Goal: Check status: Check status

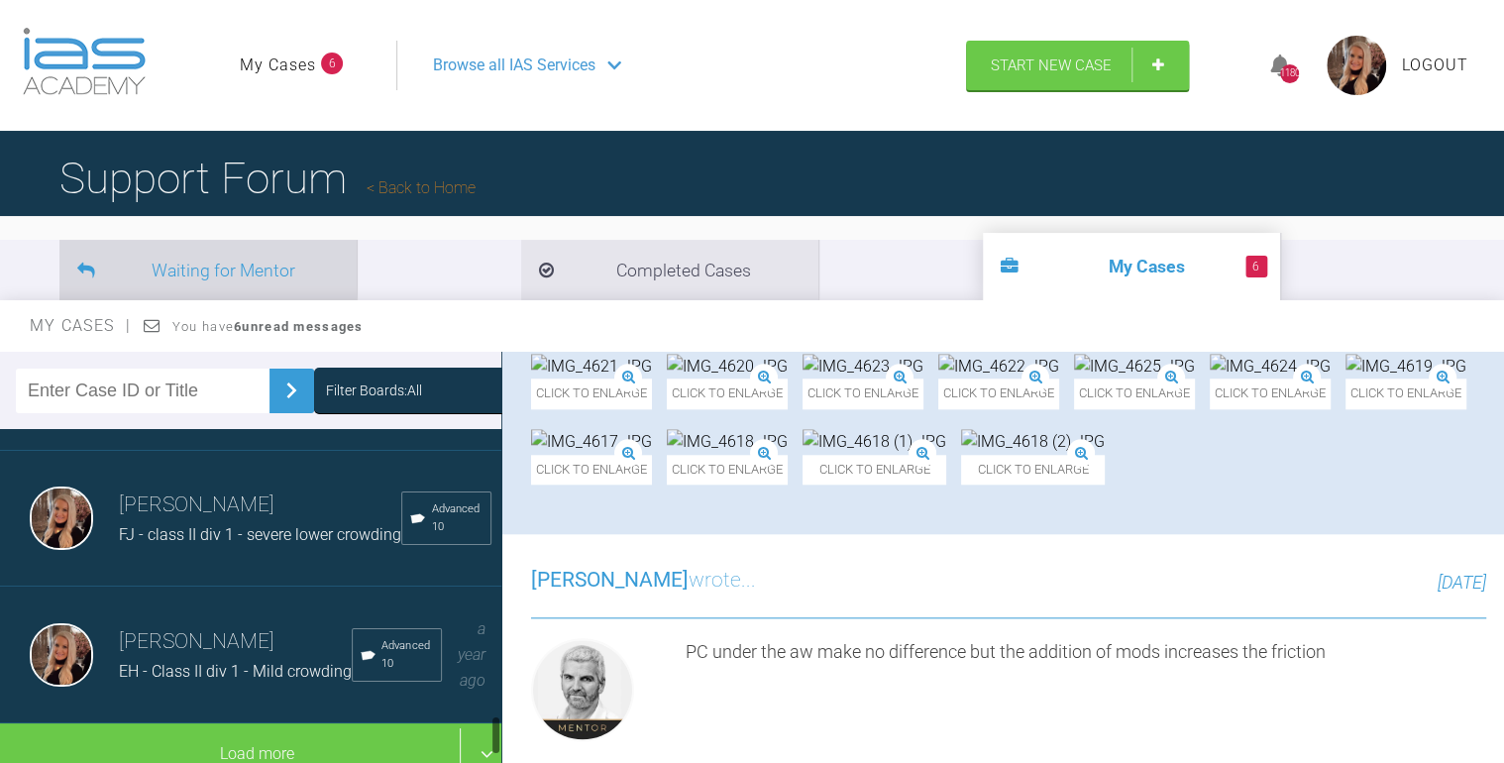
scroll to position [2375, 0]
click at [178, 393] on input "text" at bounding box center [143, 390] width 254 height 45
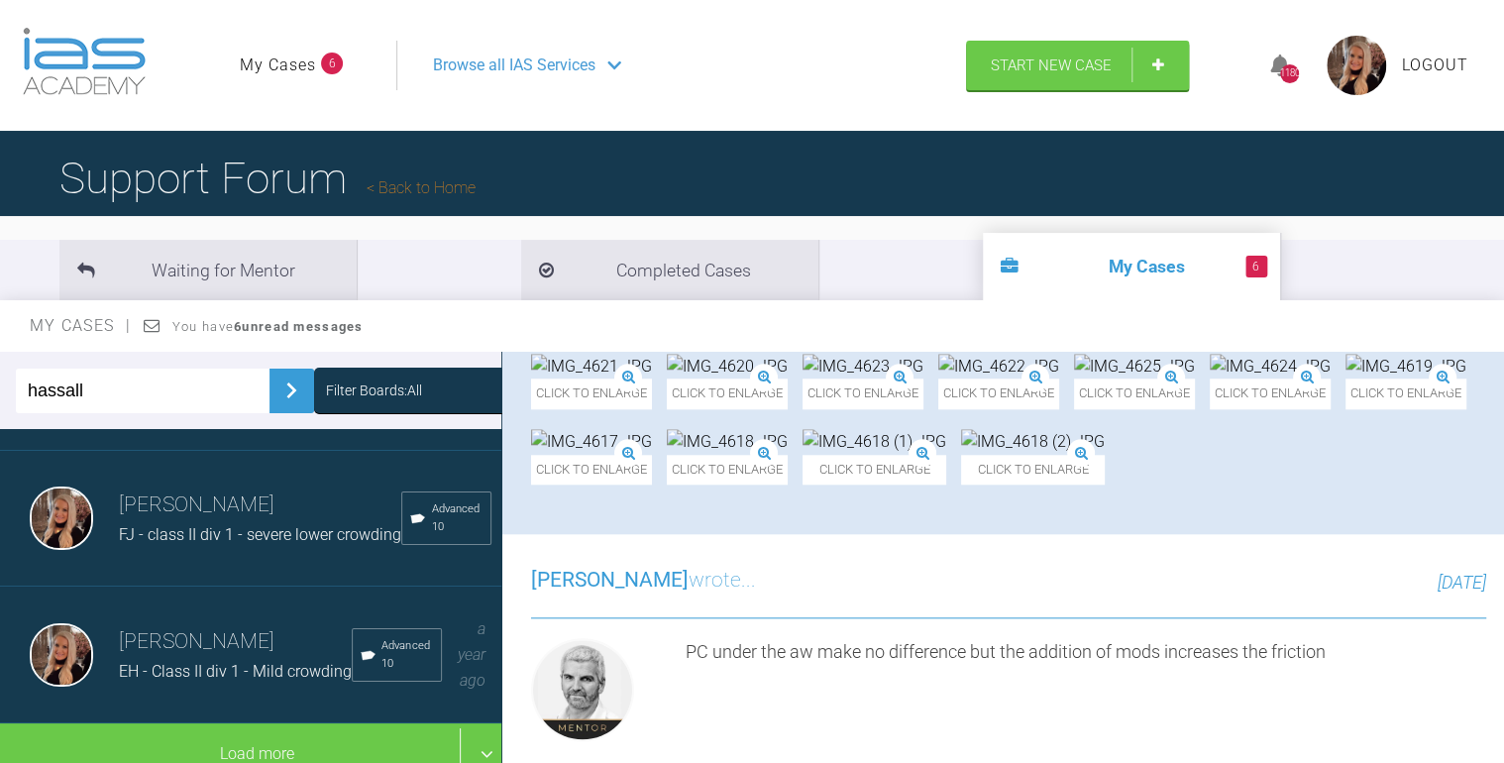
type input "hassall"
click at [281, 383] on img at bounding box center [291, 390] width 32 height 32
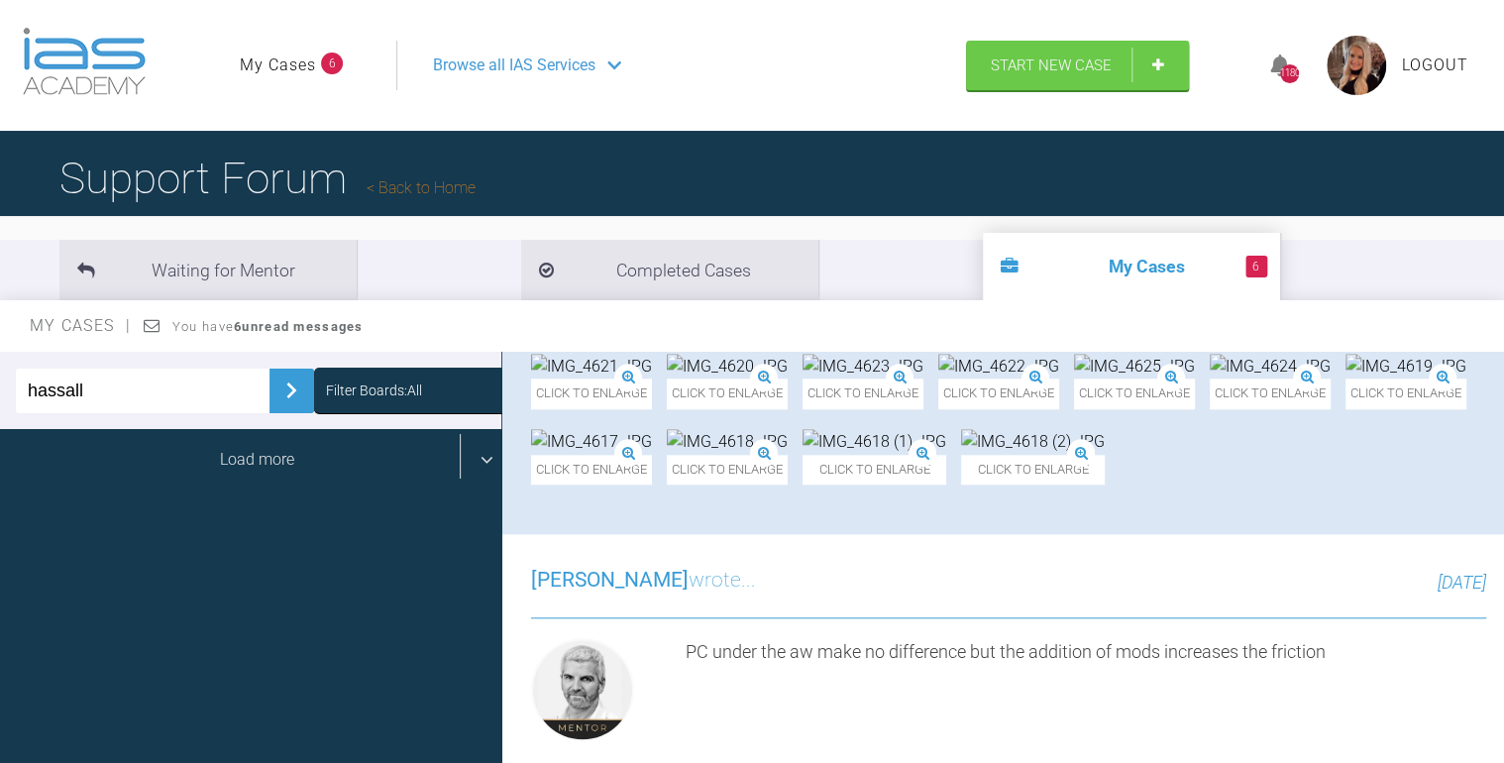
scroll to position [0, 0]
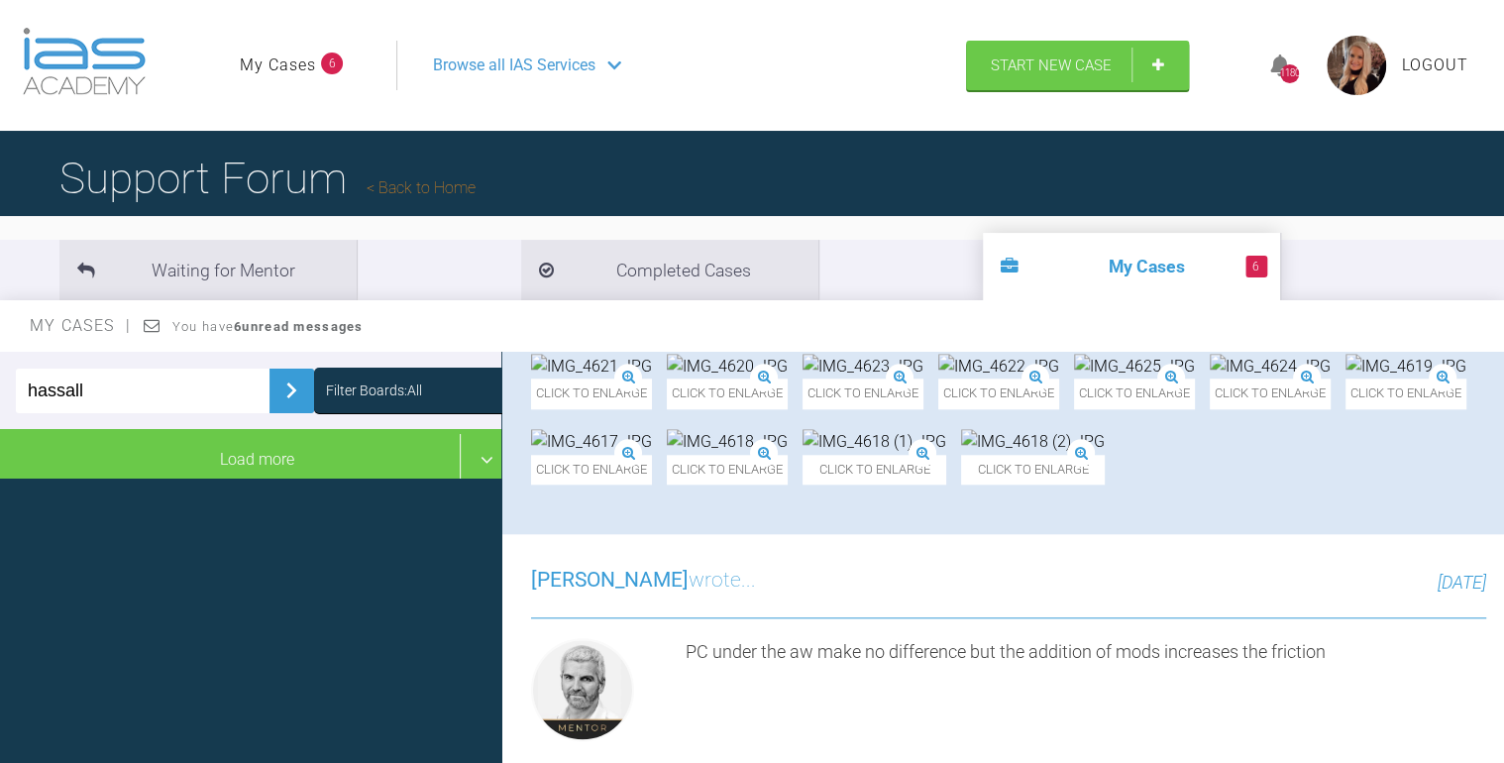
drag, startPoint x: 163, startPoint y: 388, endPoint x: -4, endPoint y: 379, distance: 167.6
click at [0, 379] on html "My Cases 6 Logout Browse all IAS Services Start New Case 1180 Logout Support Fo…" at bounding box center [752, 484] width 1504 height 969
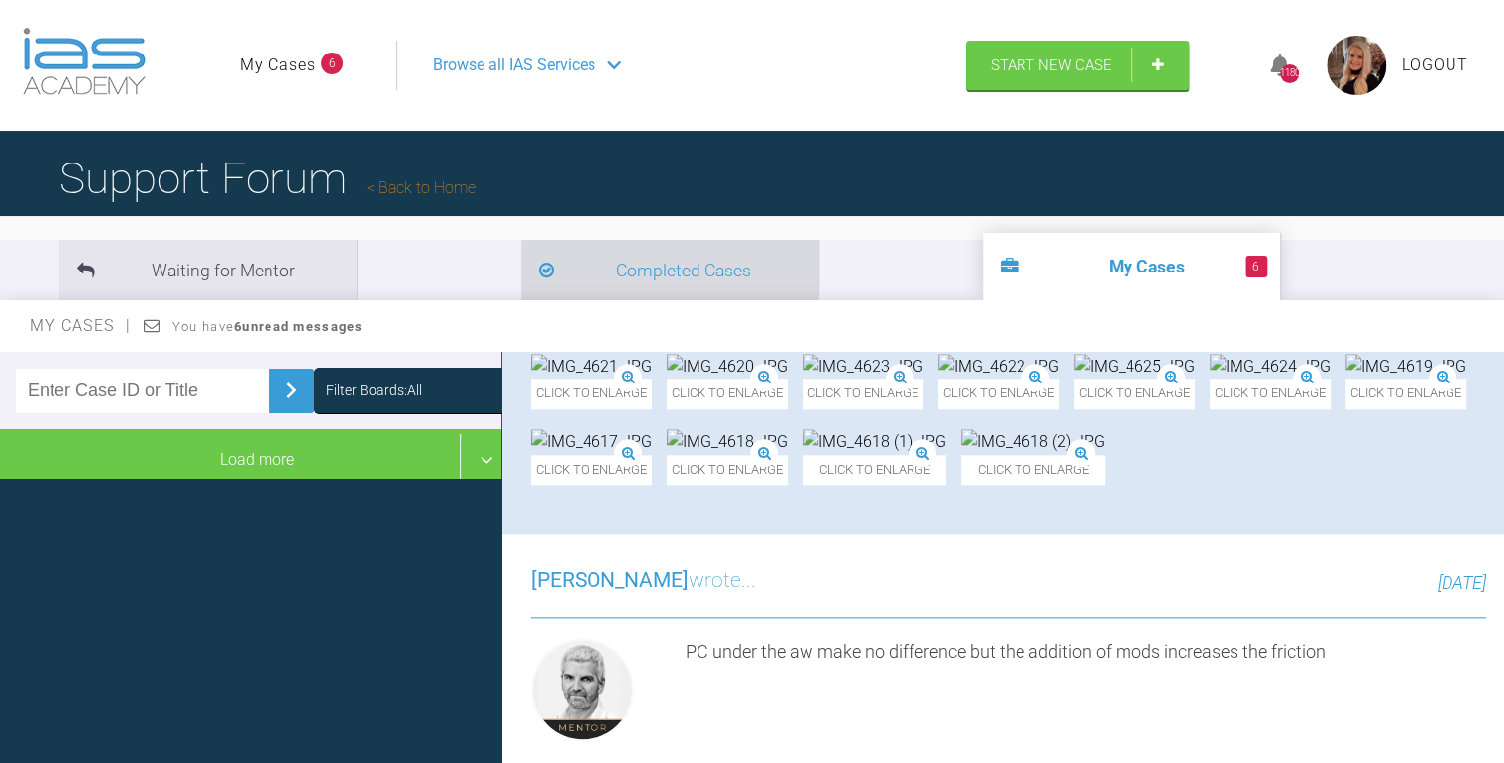
click at [521, 263] on li "Completed Cases" at bounding box center [669, 270] width 297 height 60
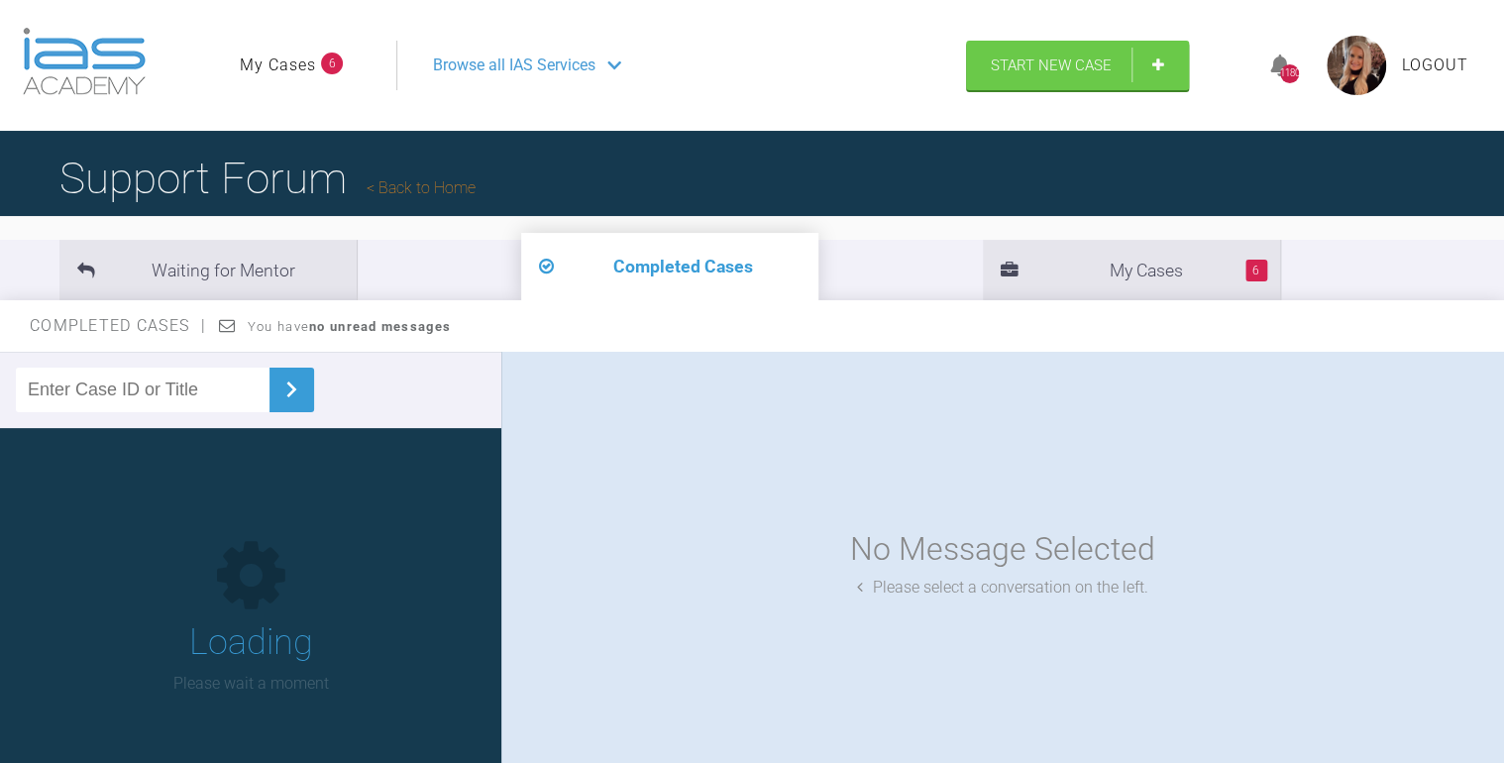
click at [120, 388] on input "text" at bounding box center [143, 389] width 254 height 45
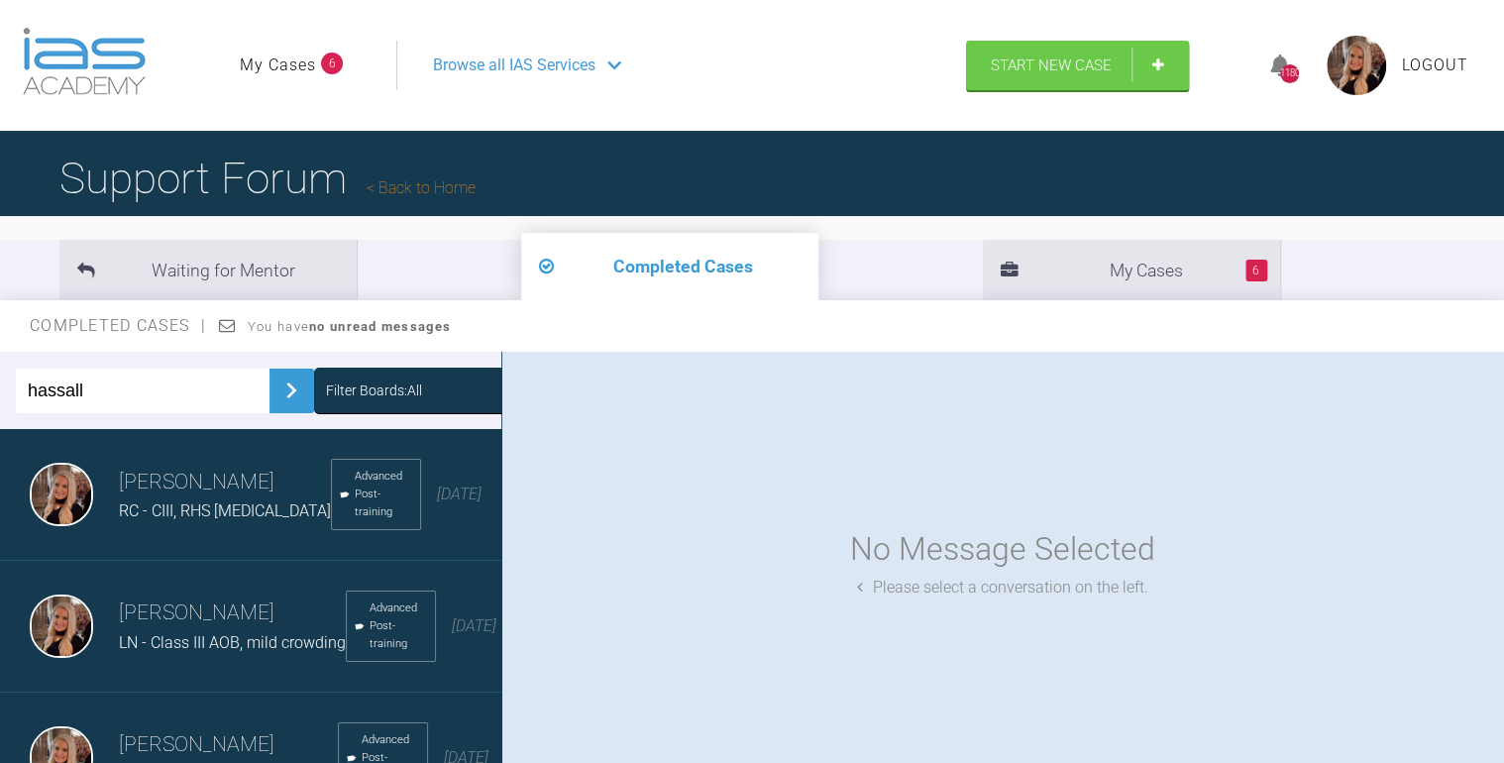
type input "hassall"
click at [297, 392] on button at bounding box center [291, 390] width 45 height 45
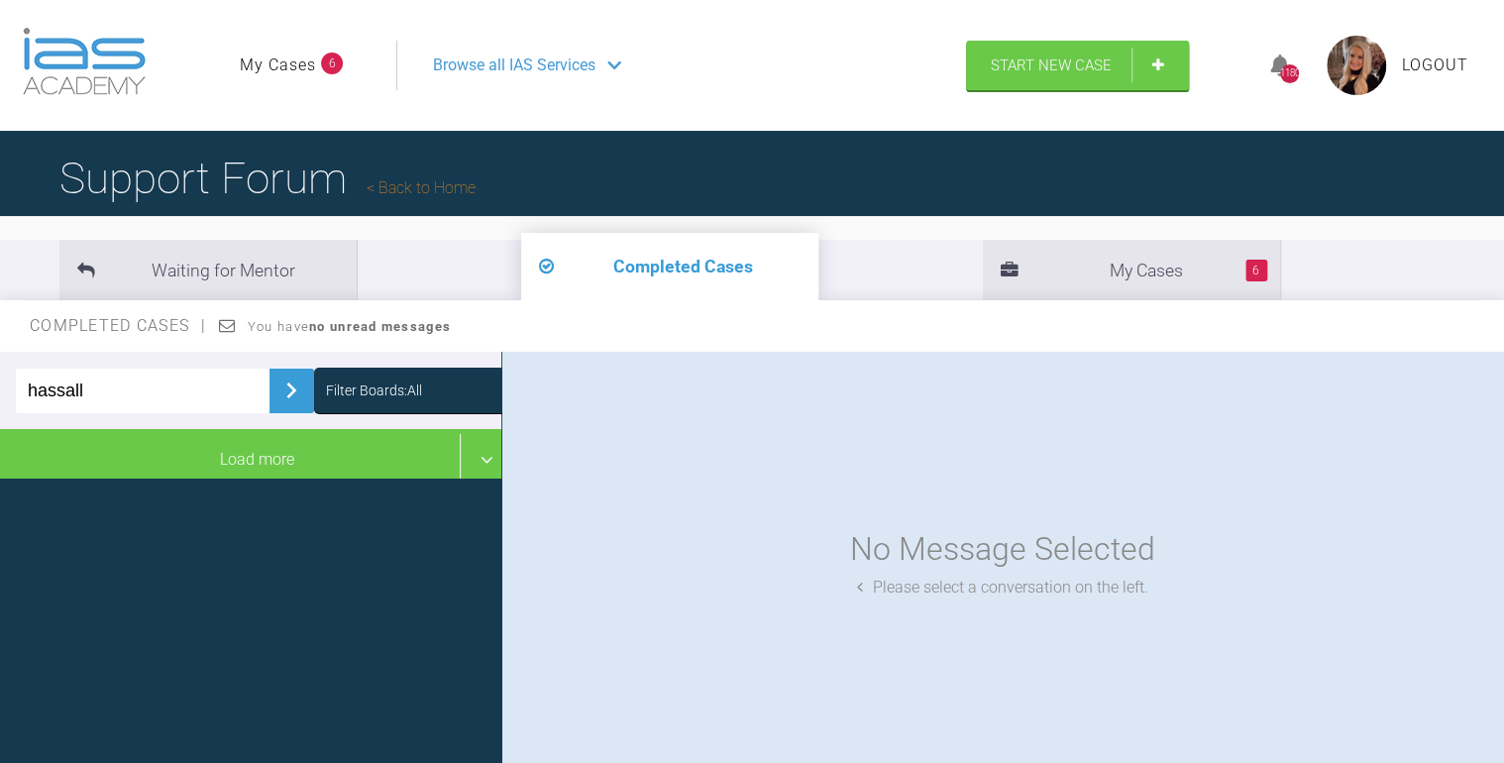
drag, startPoint x: 128, startPoint y: 396, endPoint x: -4, endPoint y: 397, distance: 131.7
click at [0, 397] on html "My Cases 6 Logout Browse all IAS Services Start New Case 1180 Logout Support Fo…" at bounding box center [752, 484] width 1504 height 969
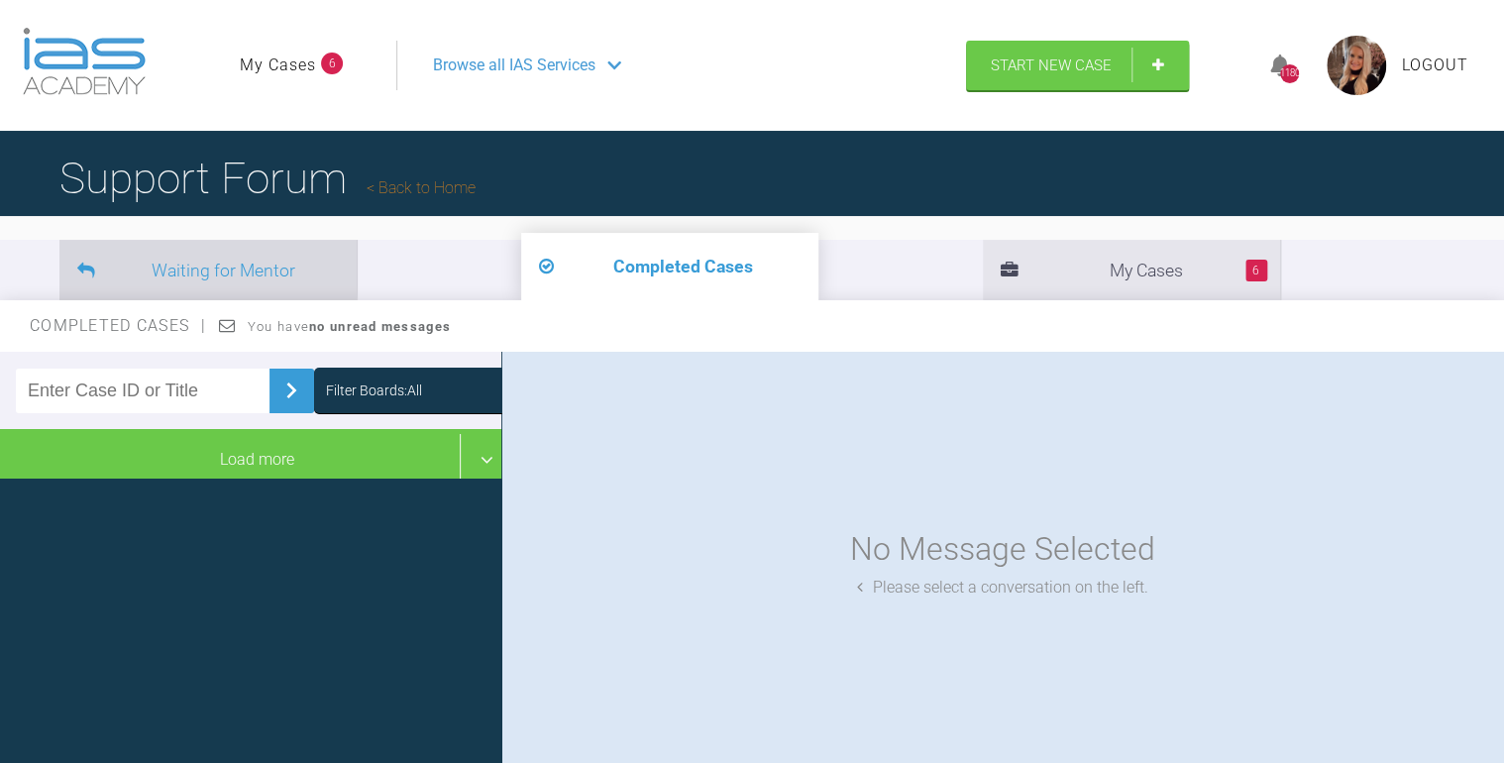
click at [254, 271] on li "Waiting for Mentor" at bounding box center [207, 270] width 297 height 60
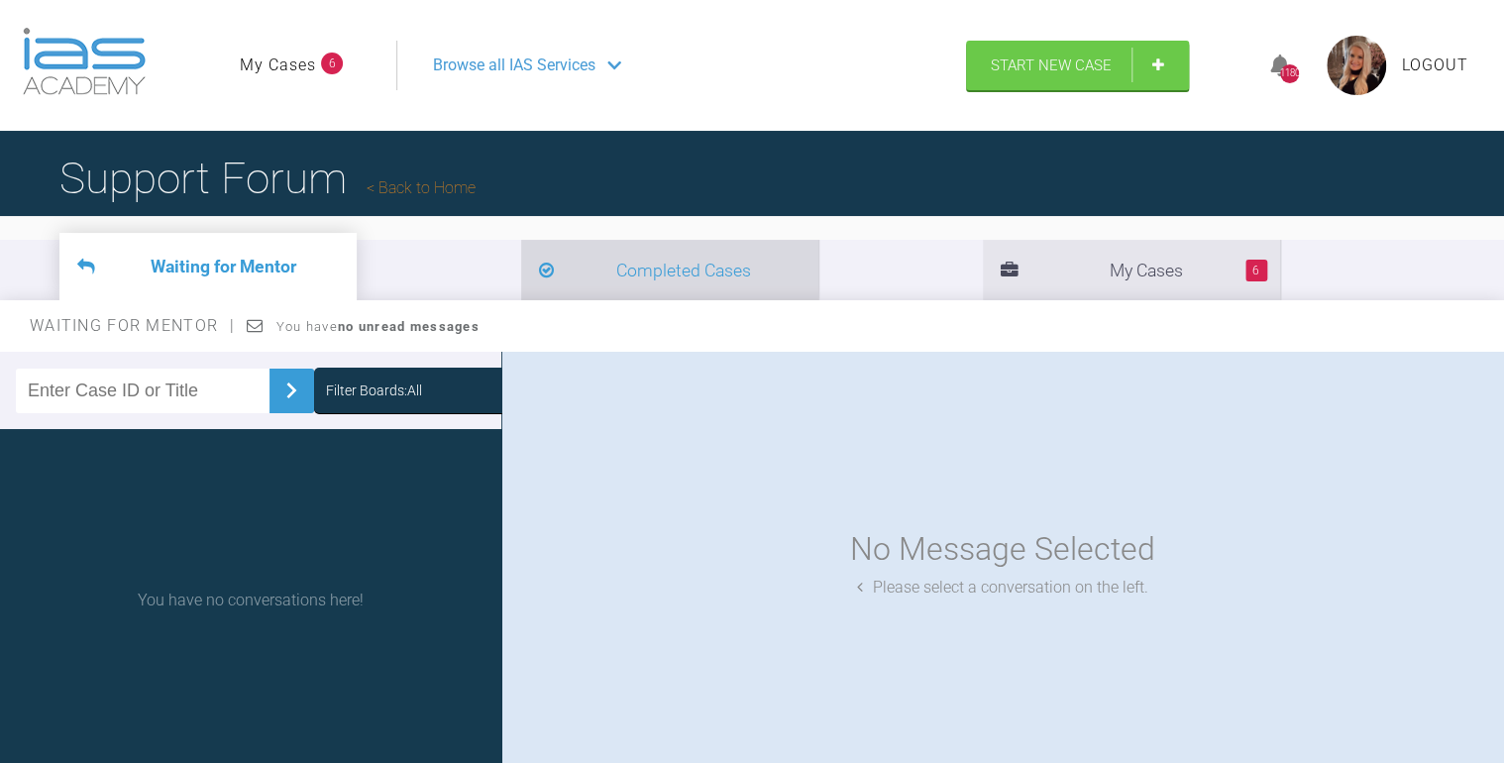
drag, startPoint x: 509, startPoint y: 278, endPoint x: 599, endPoint y: 278, distance: 90.1
click at [521, 277] on li "Completed Cases" at bounding box center [669, 270] width 297 height 60
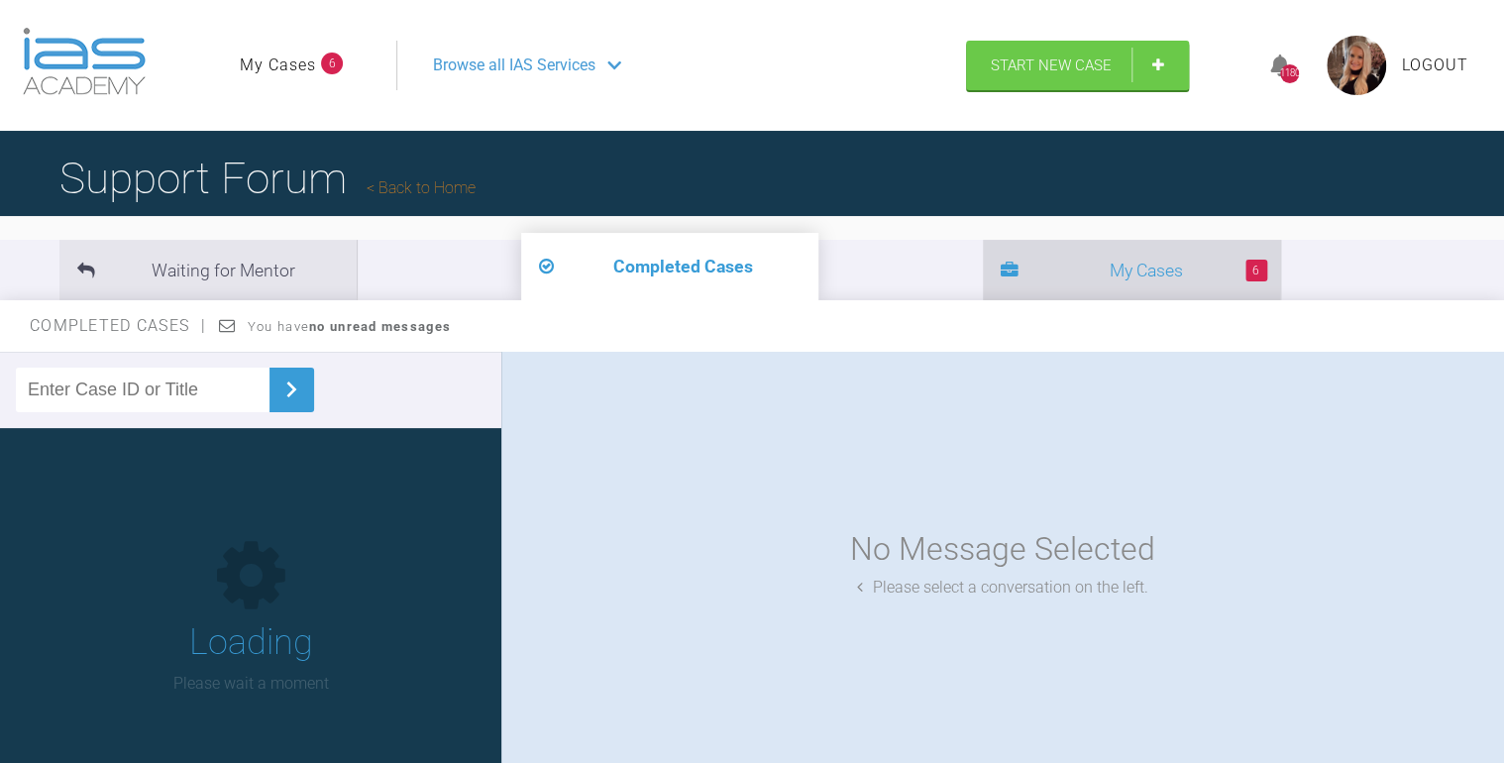
click at [983, 275] on li "6 My Cases" at bounding box center [1131, 270] width 297 height 60
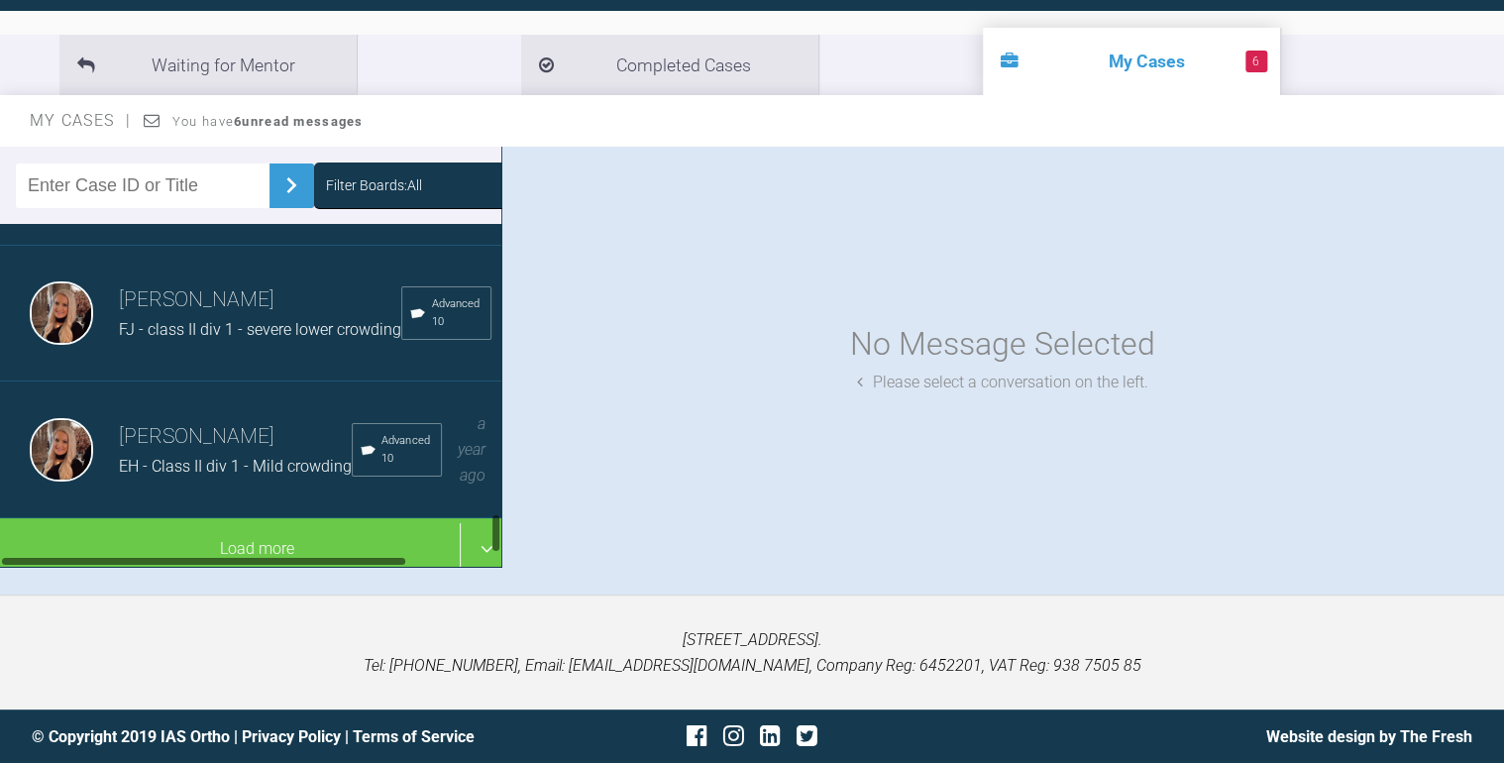
scroll to position [2375, 0]
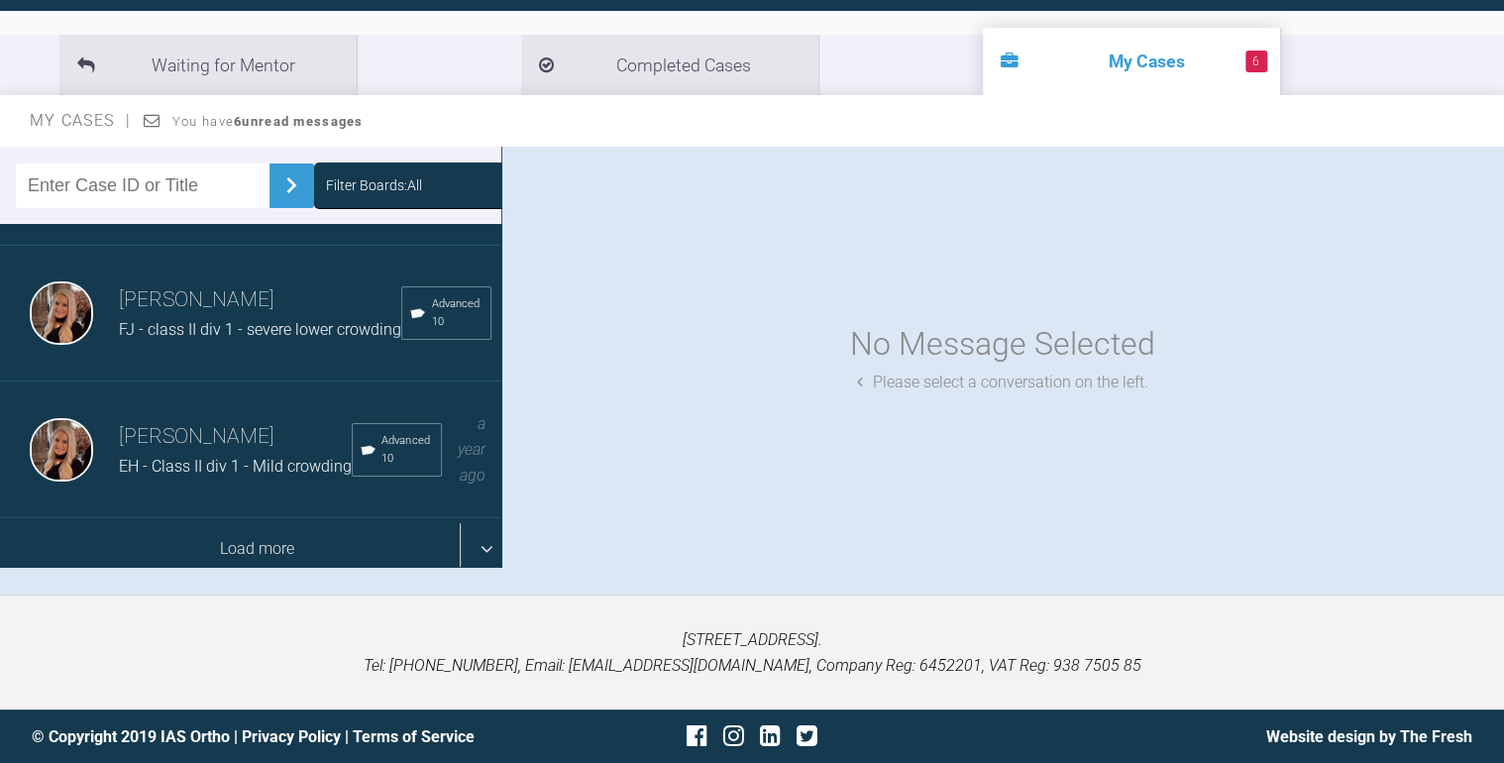
click at [242, 518] on div "Load more" at bounding box center [256, 548] width 513 height 61
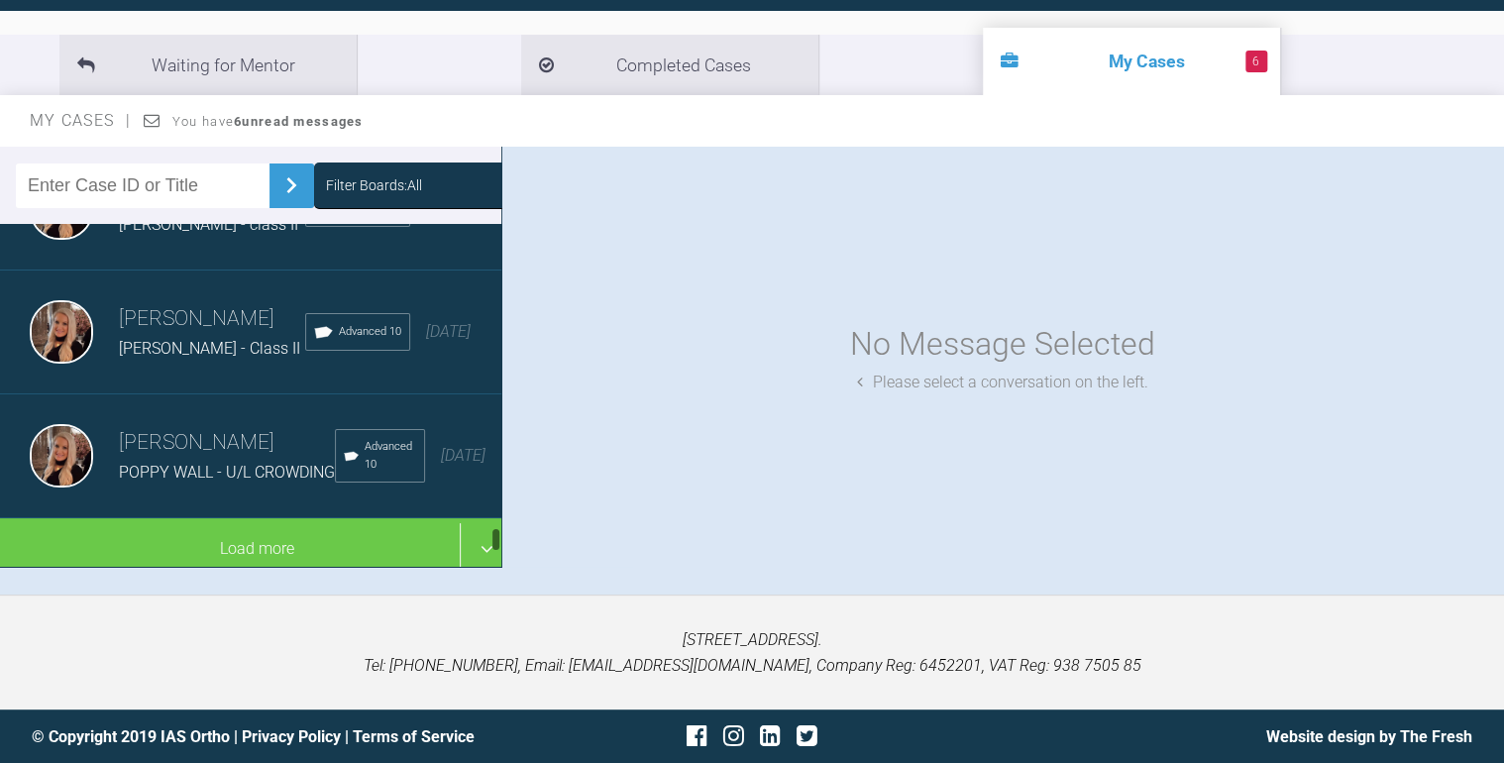
scroll to position [4953, 0]
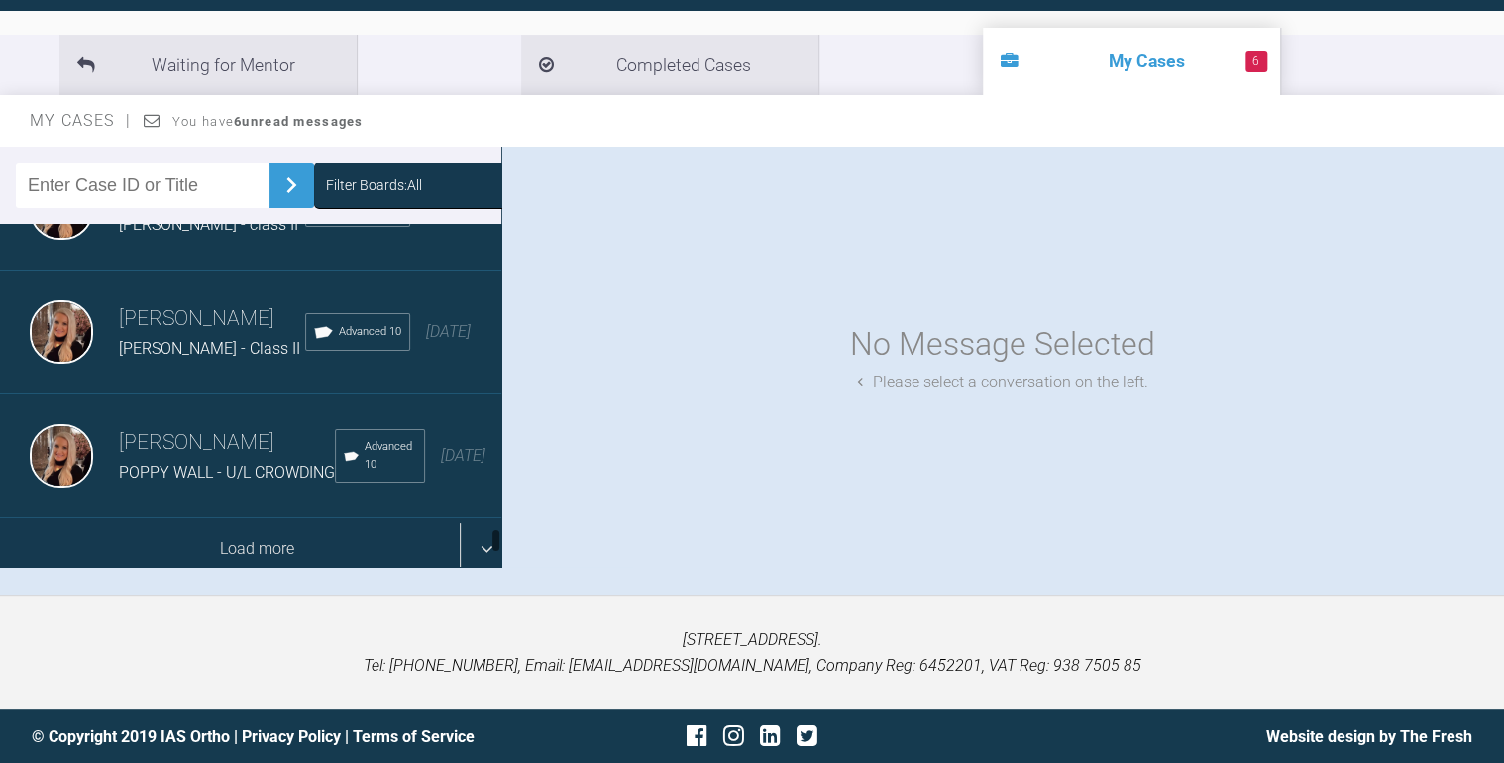
click at [253, 532] on div "Load more" at bounding box center [256, 548] width 513 height 61
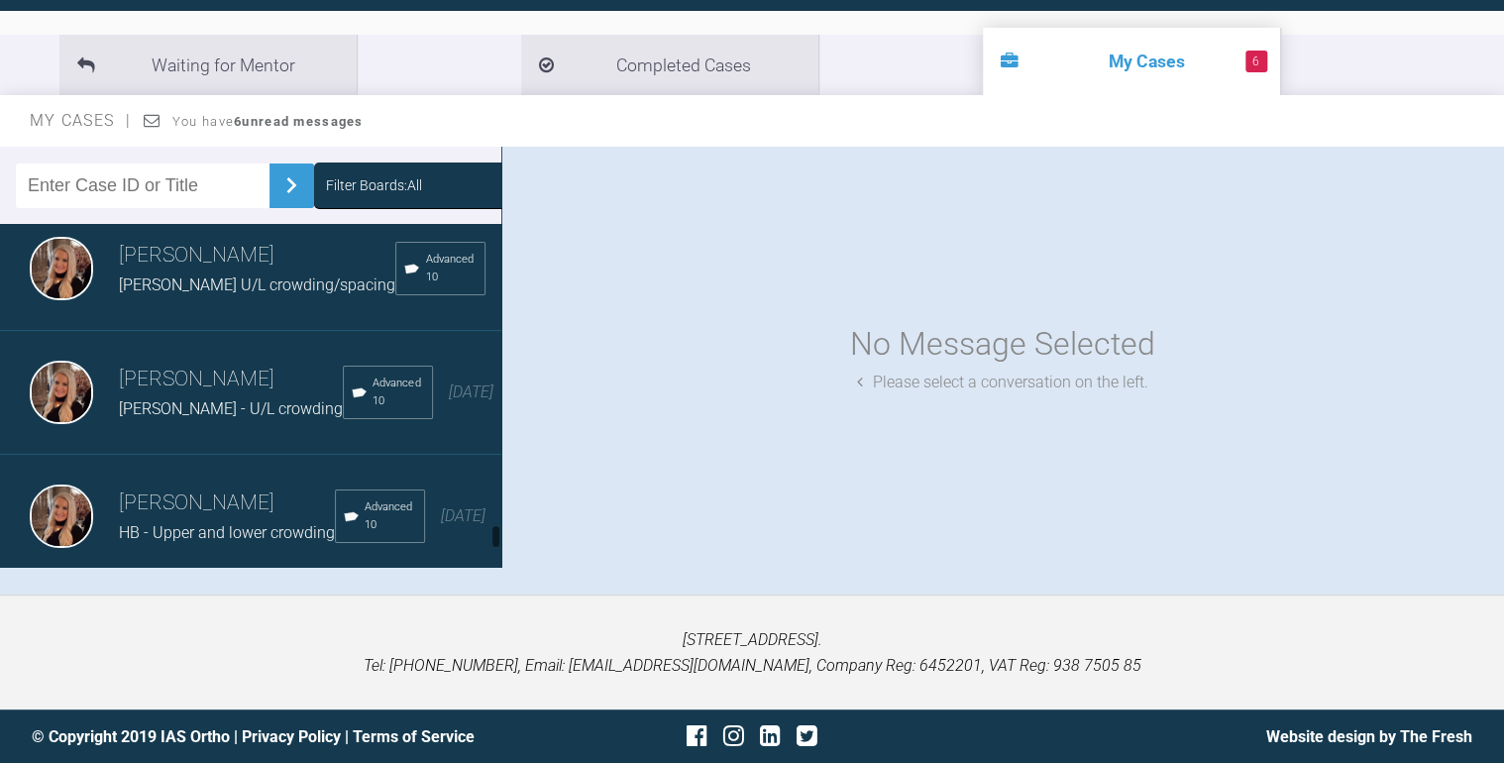
scroll to position [5832, 0]
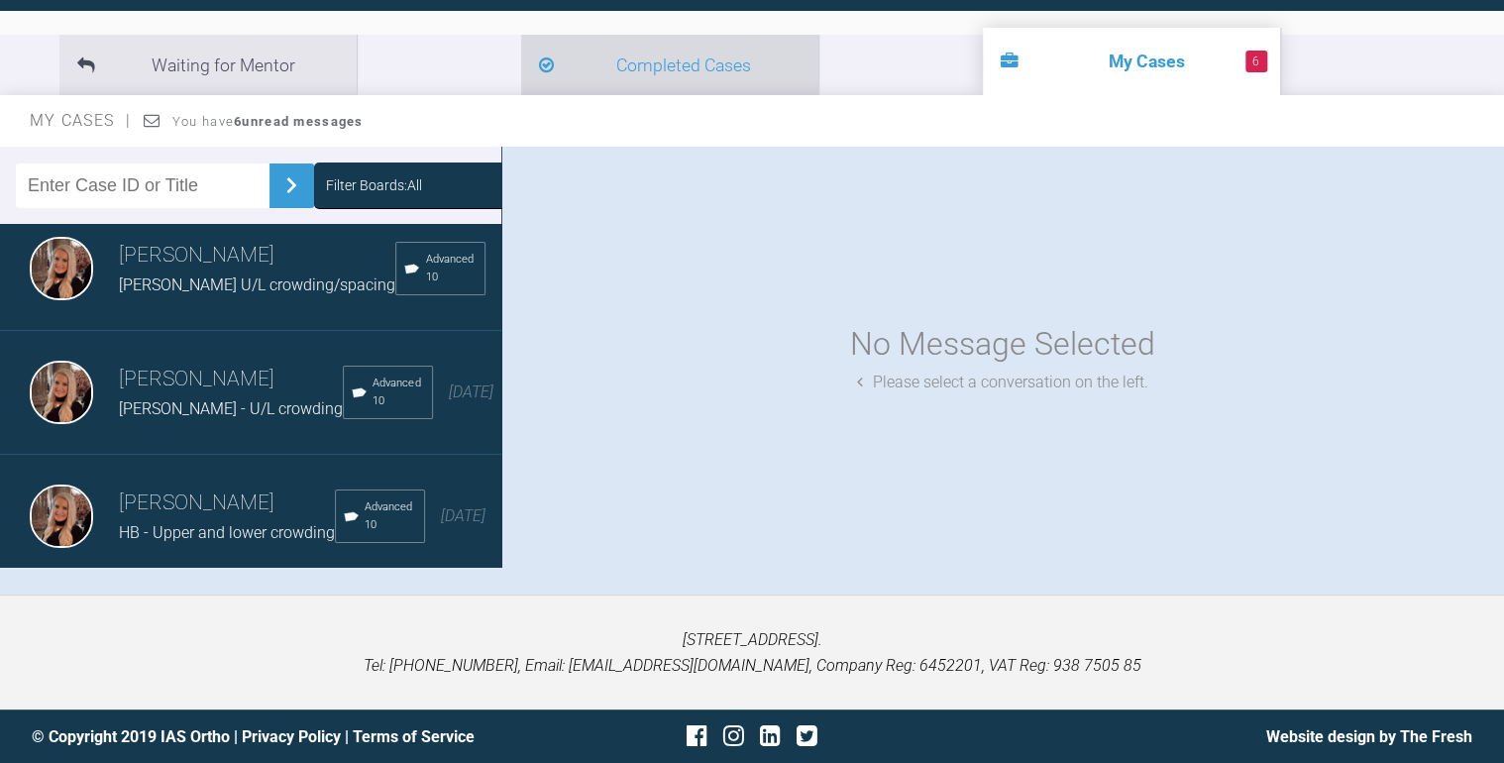
click at [539, 63] on icon at bounding box center [546, 66] width 15 height 18
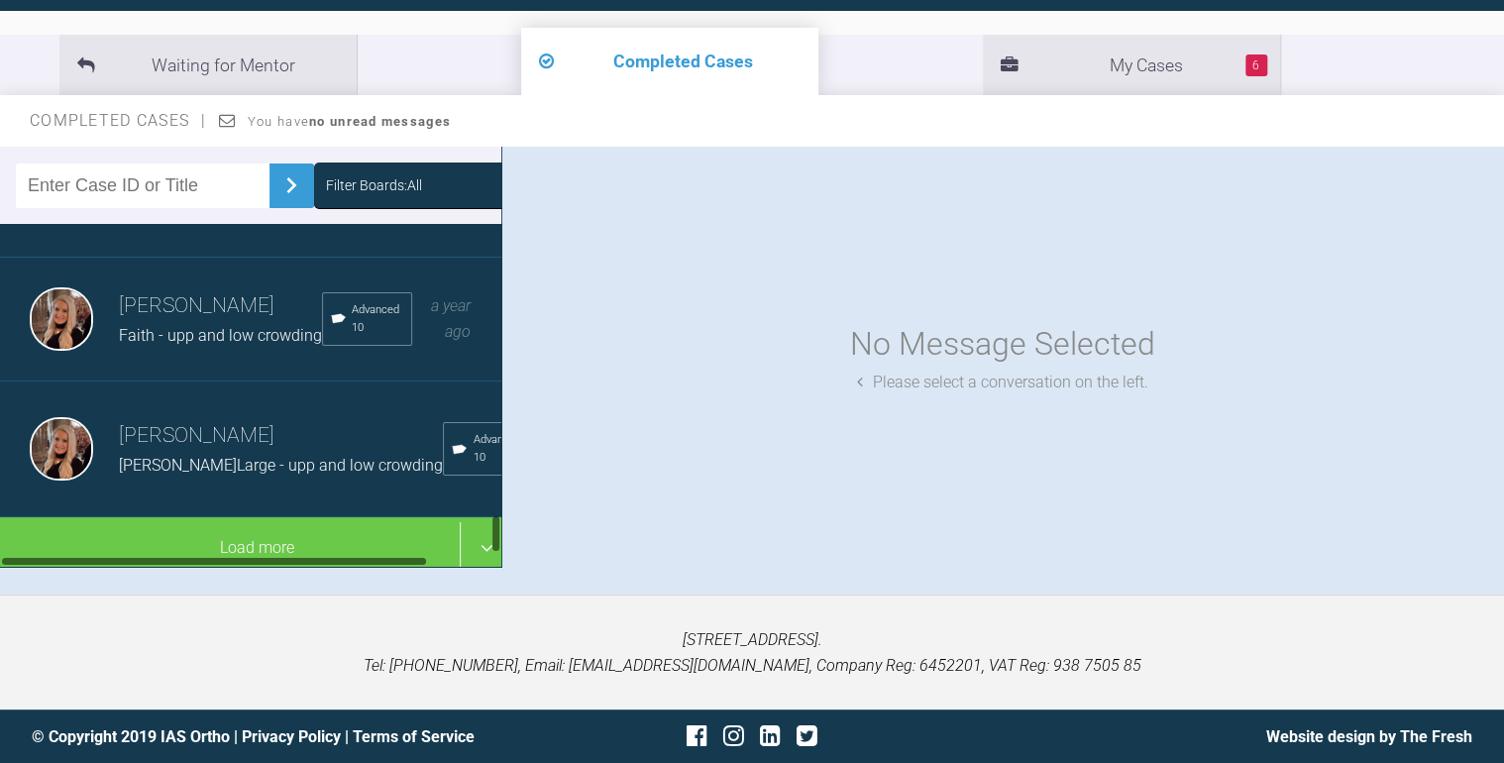
scroll to position [2416, 0]
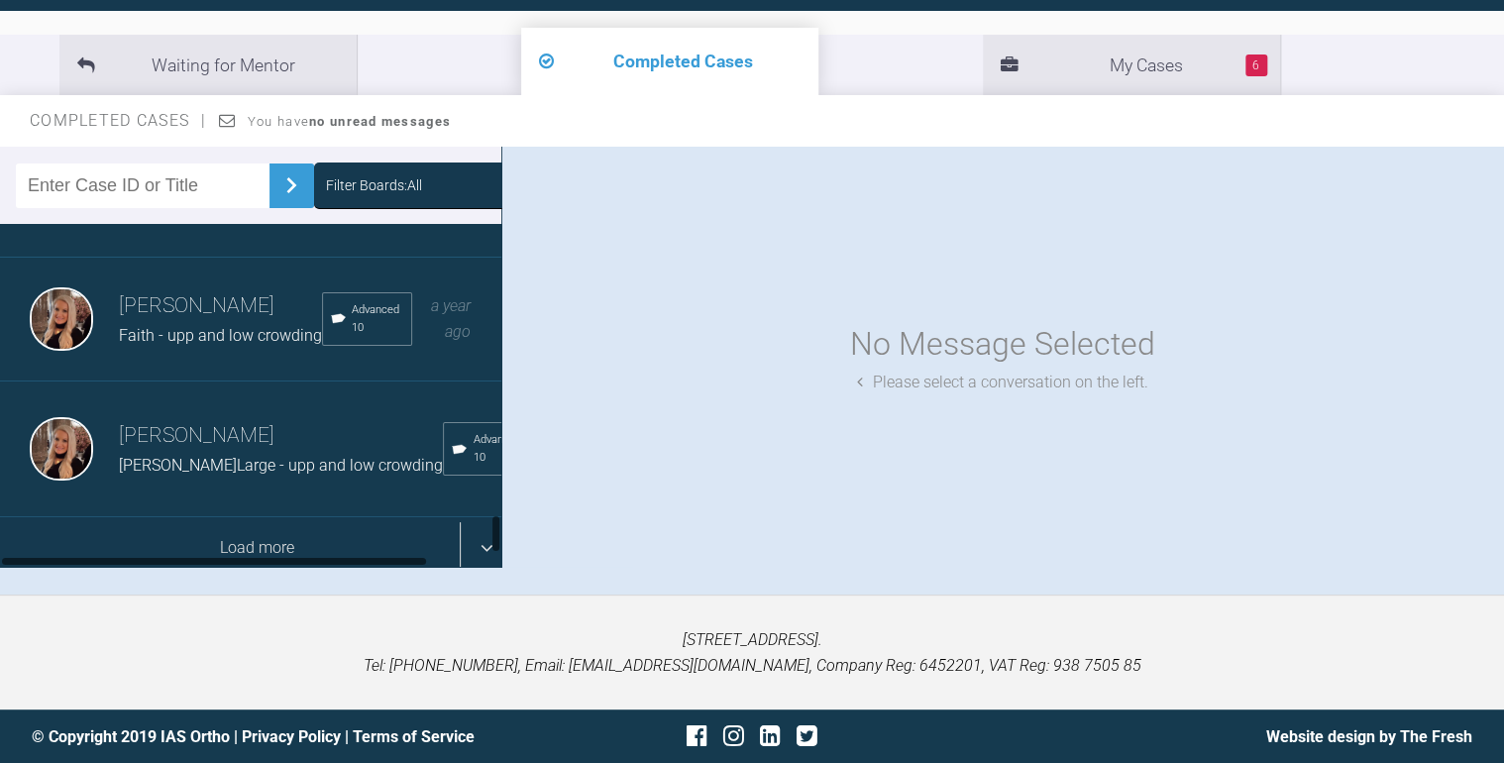
click at [178, 517] on div "Load more" at bounding box center [256, 547] width 513 height 61
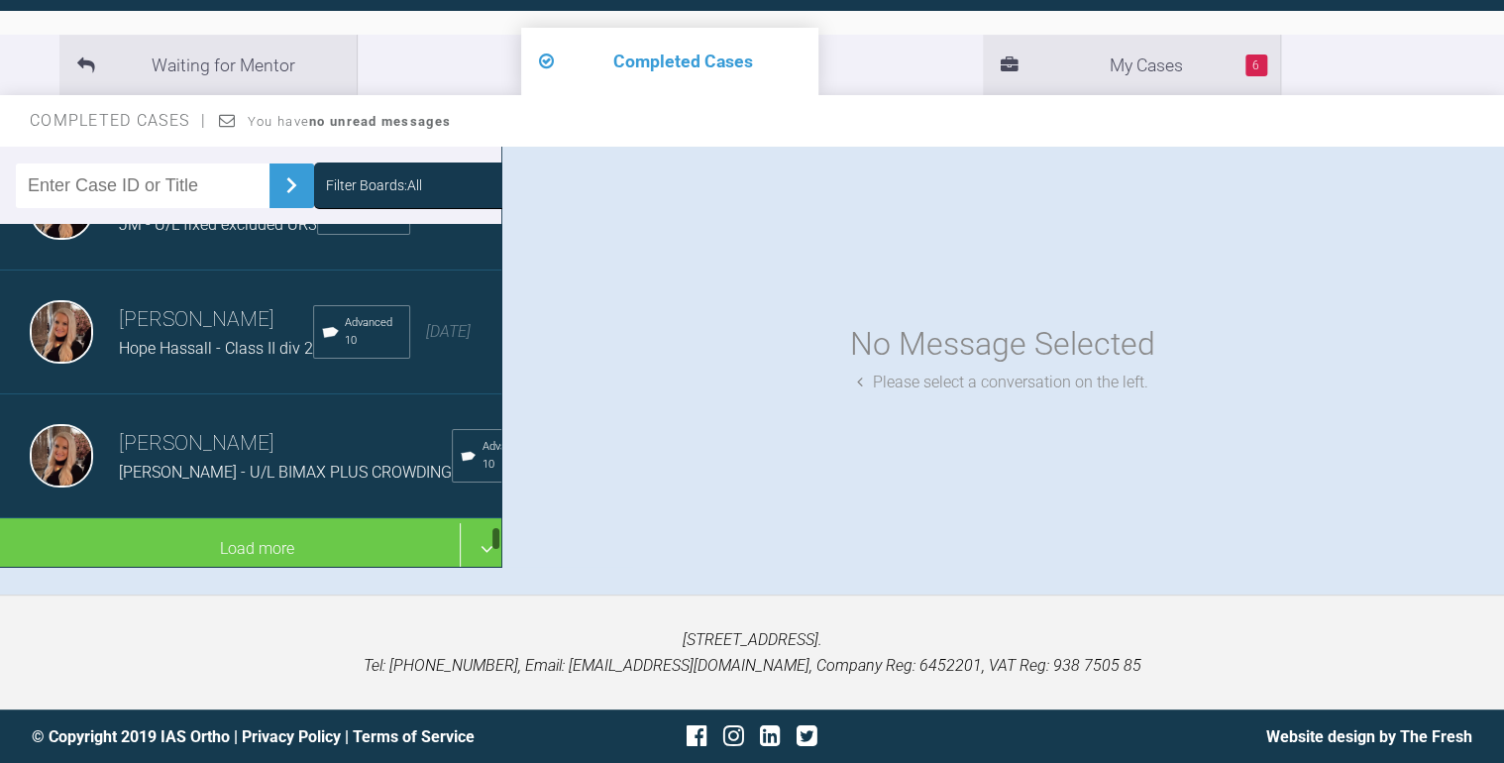
scroll to position [5031, 0]
click at [196, 339] on span "Hope Hassall - Class II div 2" at bounding box center [216, 348] width 194 height 19
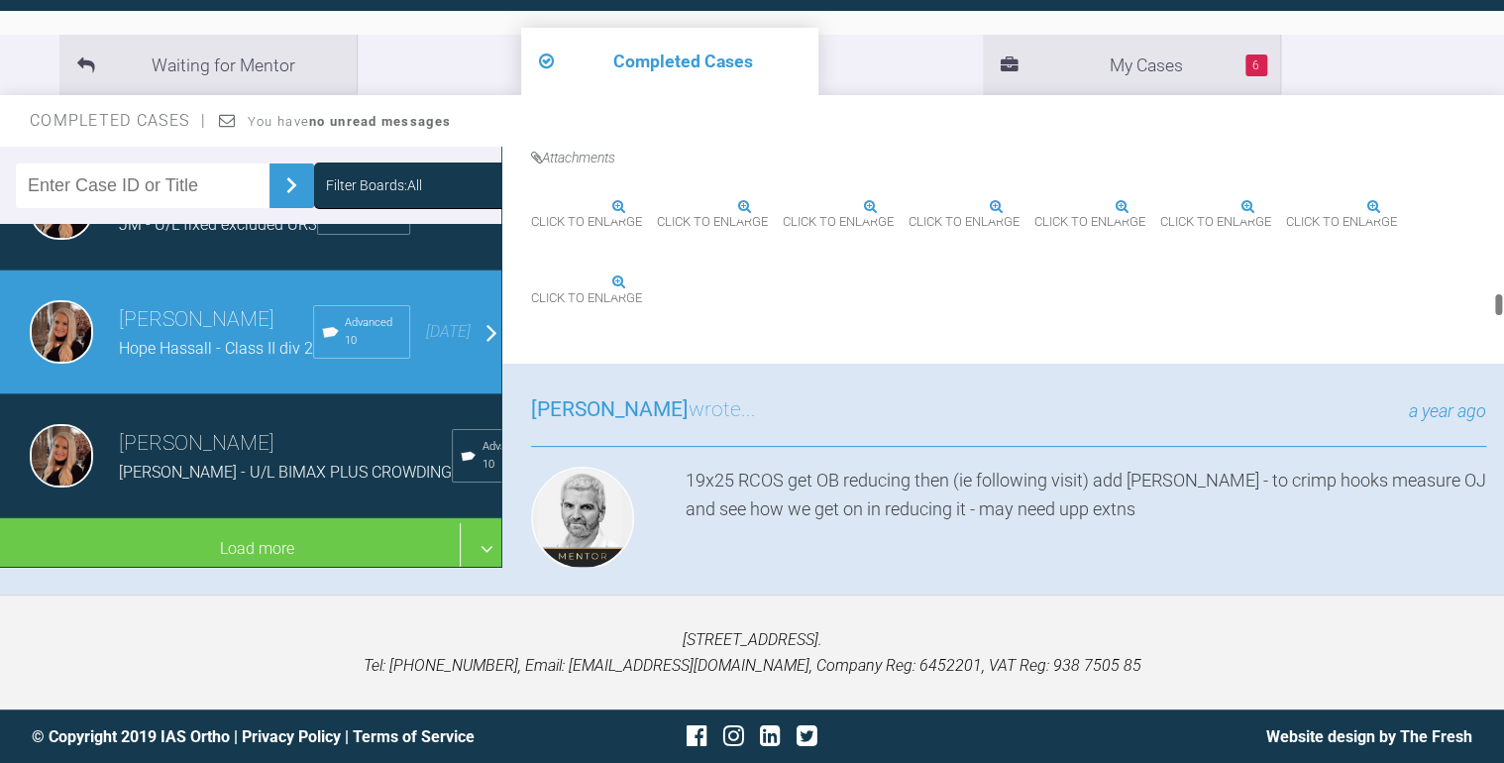
scroll to position [5071, 0]
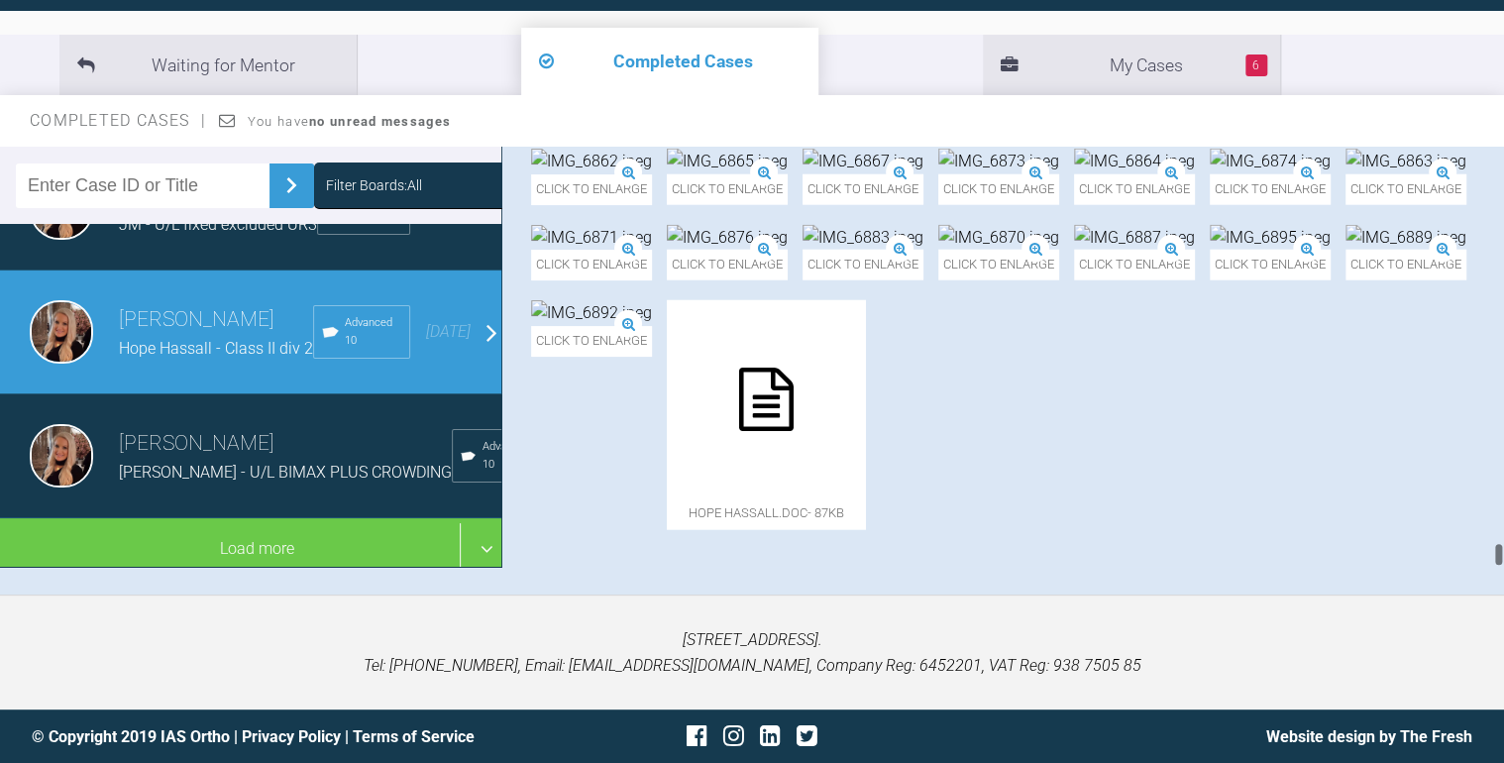
drag, startPoint x: 1497, startPoint y: 303, endPoint x: 1418, endPoint y: 566, distance: 273.9
click at [1484, 608] on div "My Cases 6 Logout Browse all IAS Services Start New Case 1180 Logout Support Fo…" at bounding box center [752, 279] width 1504 height 969
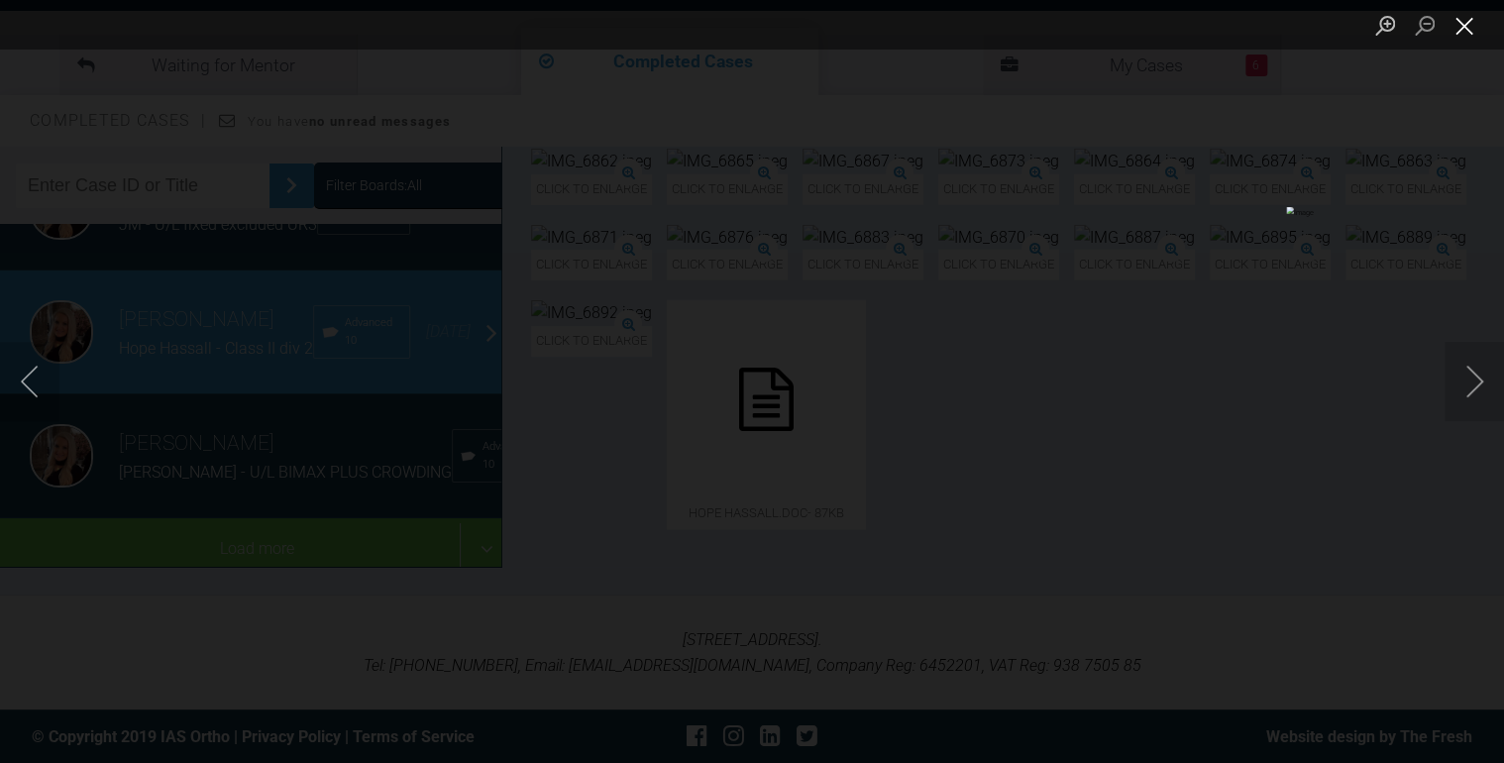
click at [1467, 28] on button "Close lightbox" at bounding box center [1464, 25] width 40 height 35
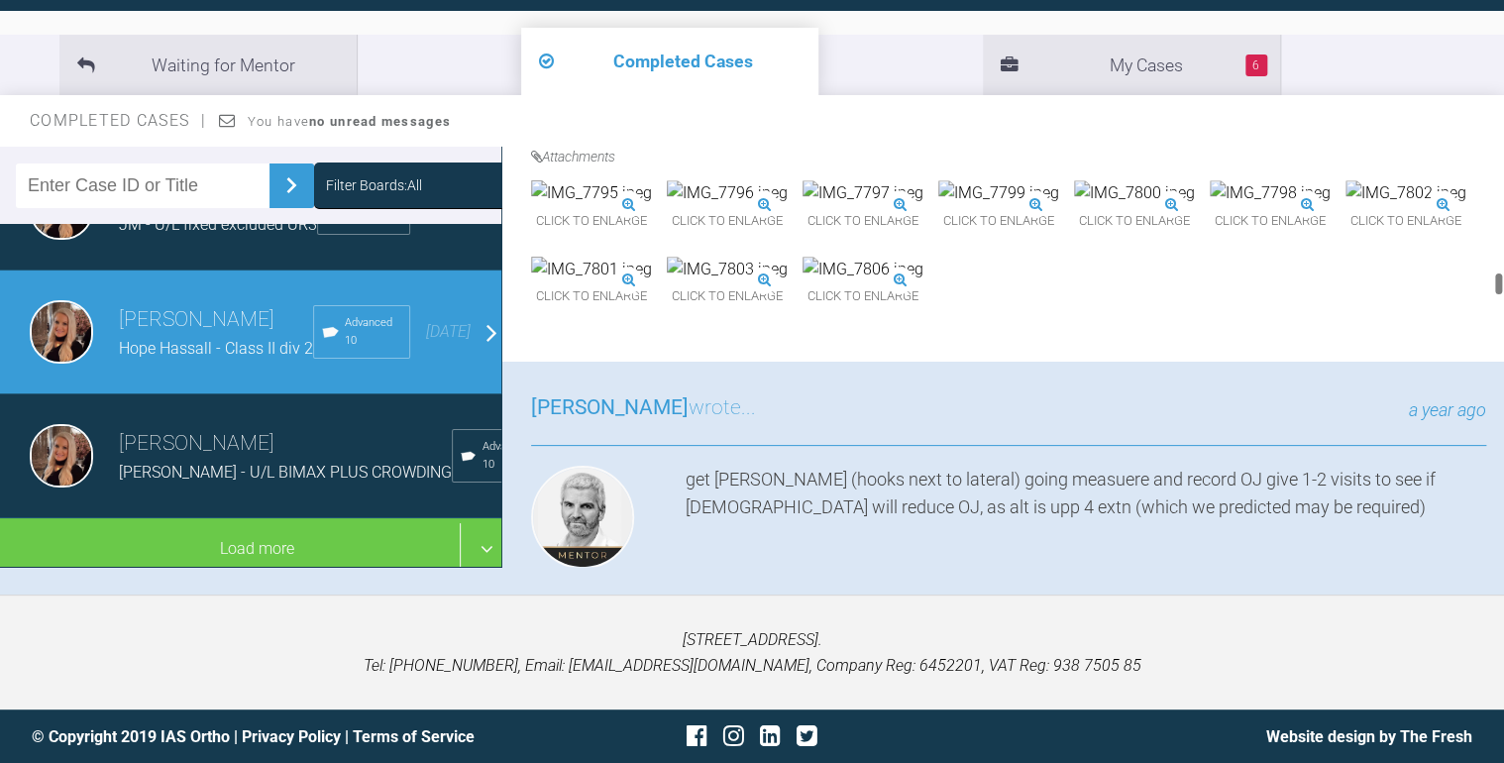
scroll to position [4381, 0]
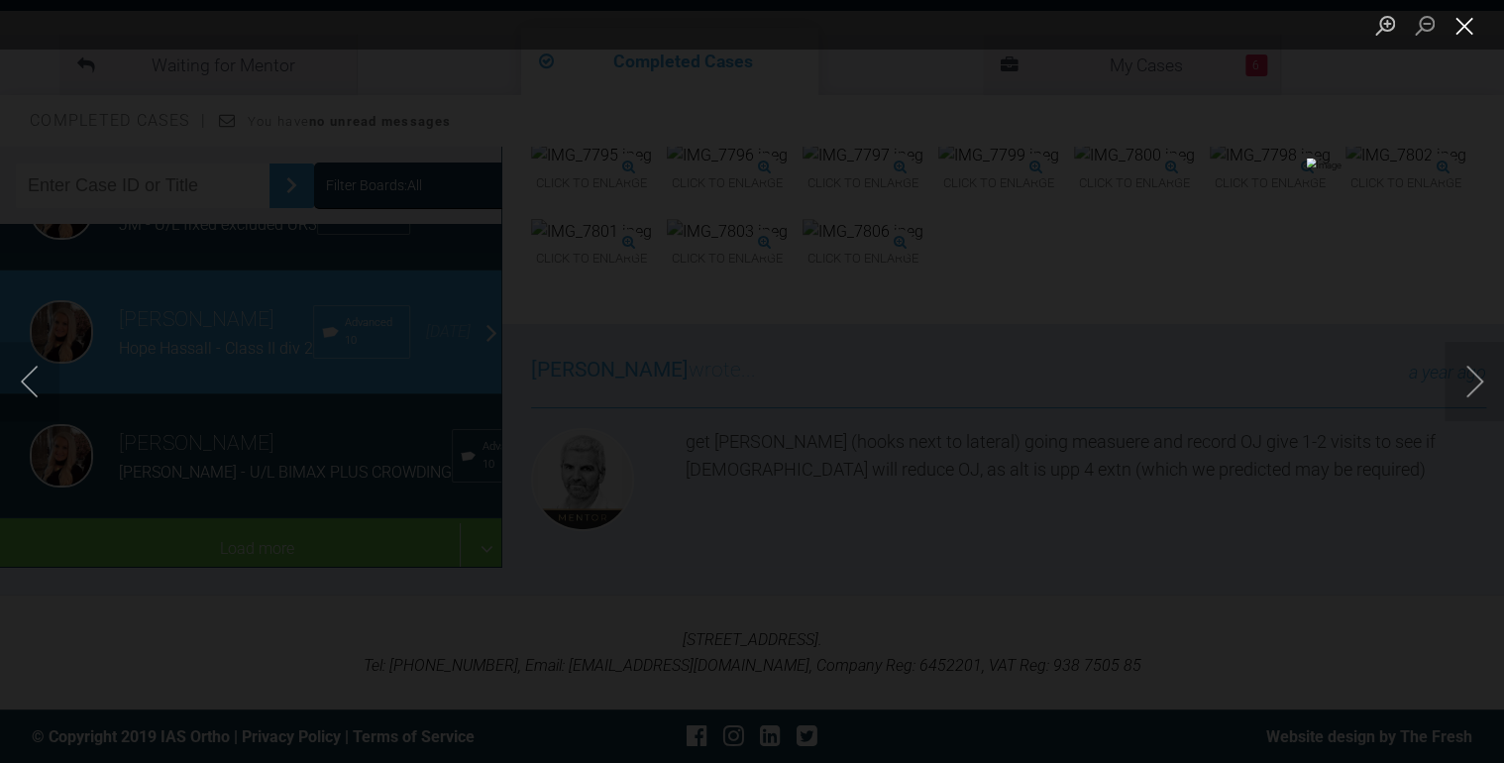
click at [1456, 24] on button "Close lightbox" at bounding box center [1464, 25] width 40 height 35
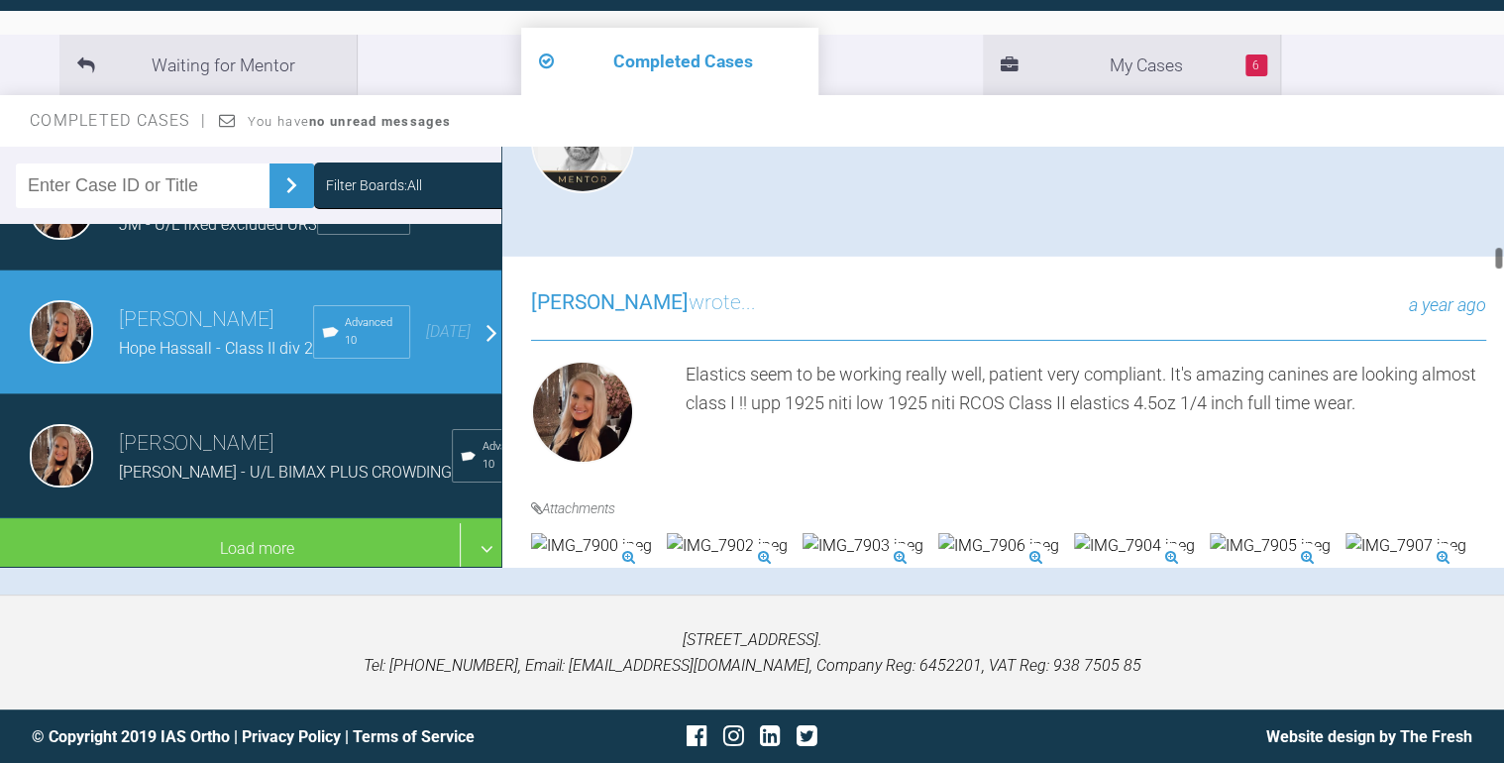
scroll to position [3509, 0]
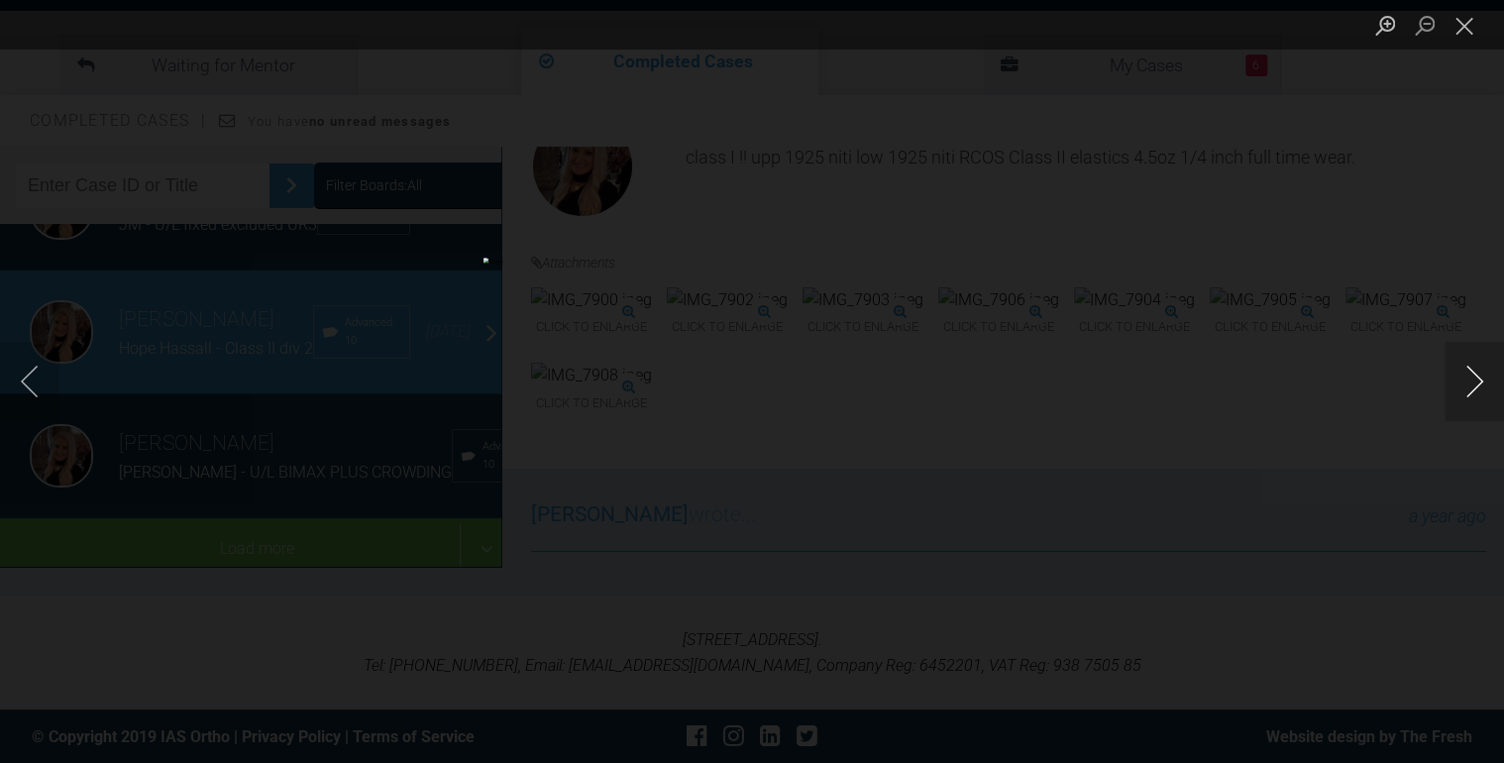
click at [1462, 373] on button "Next image" at bounding box center [1473, 381] width 59 height 79
click at [1455, 24] on button "Close lightbox" at bounding box center [1464, 25] width 40 height 35
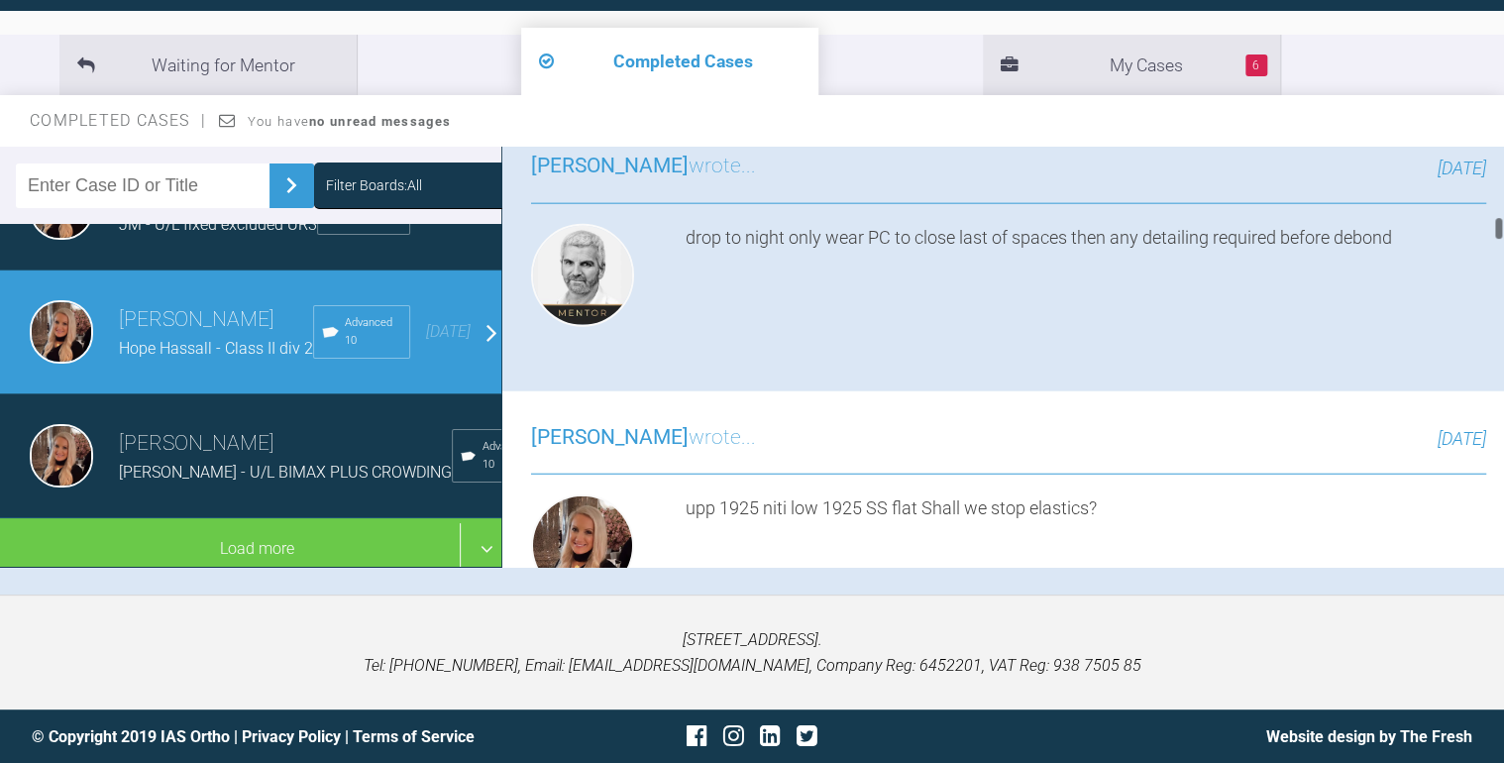
scroll to position [2400, 0]
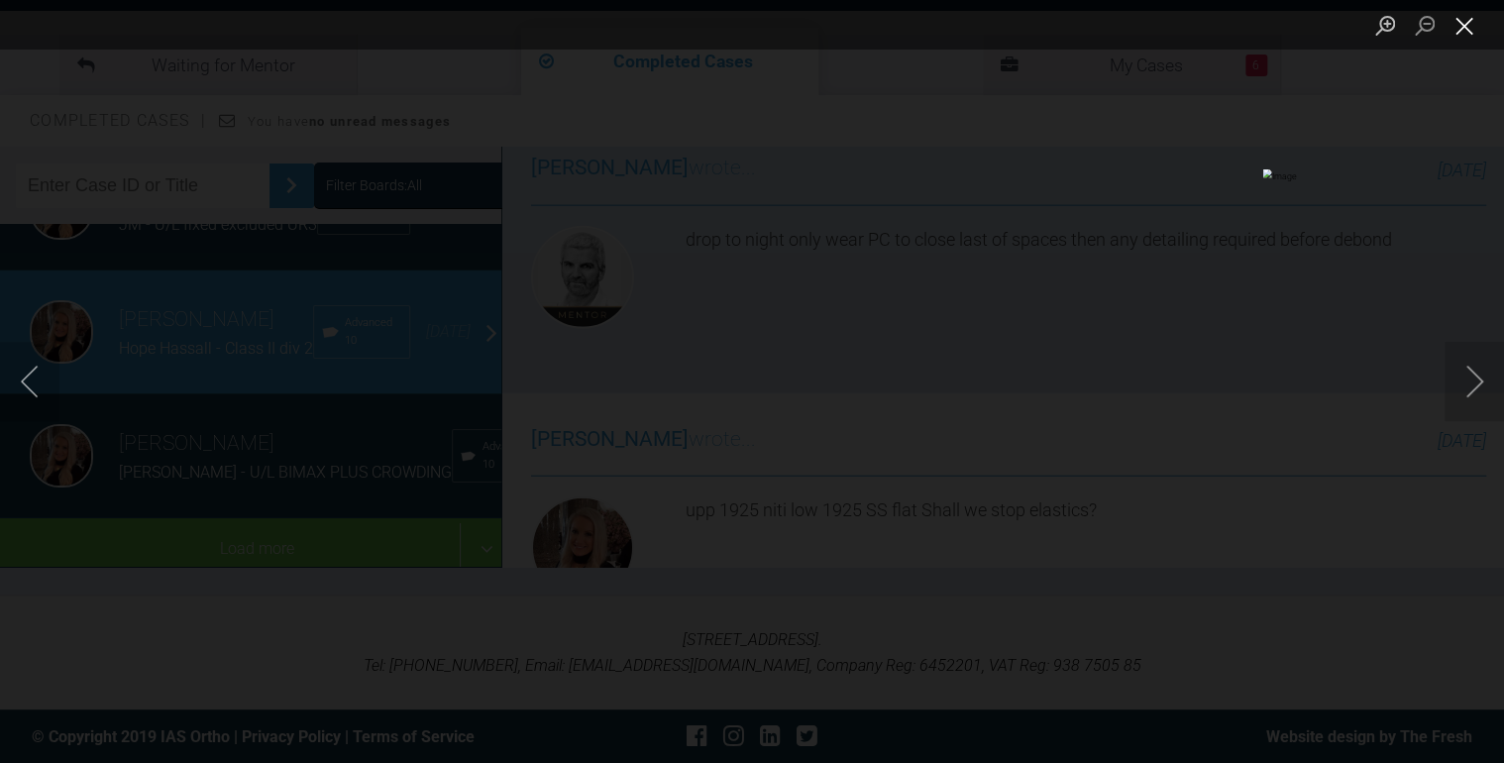
click at [1454, 30] on button "Close lightbox" at bounding box center [1464, 25] width 40 height 35
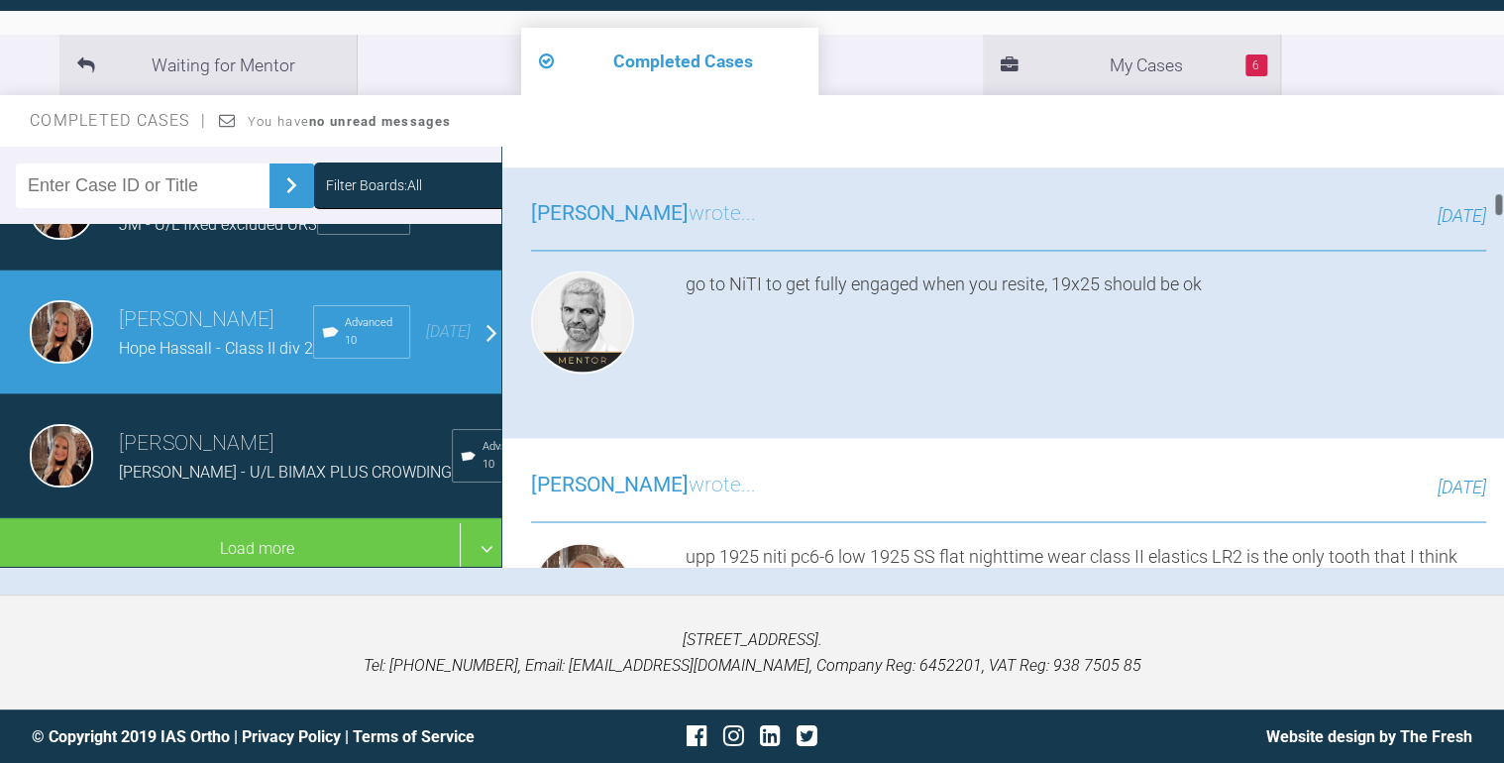
scroll to position [1608, 0]
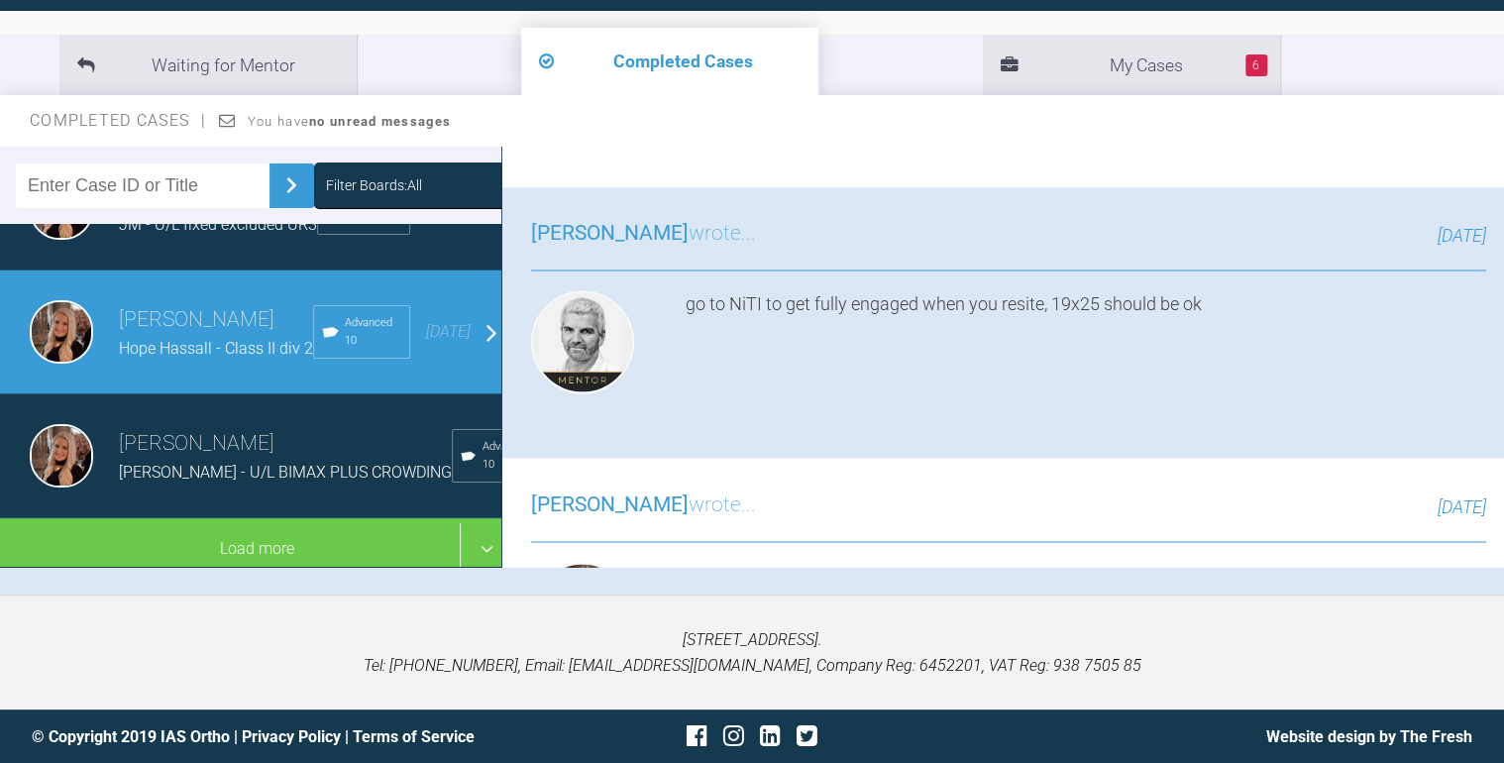
click at [1059, 32] on img at bounding box center [998, 19] width 121 height 26
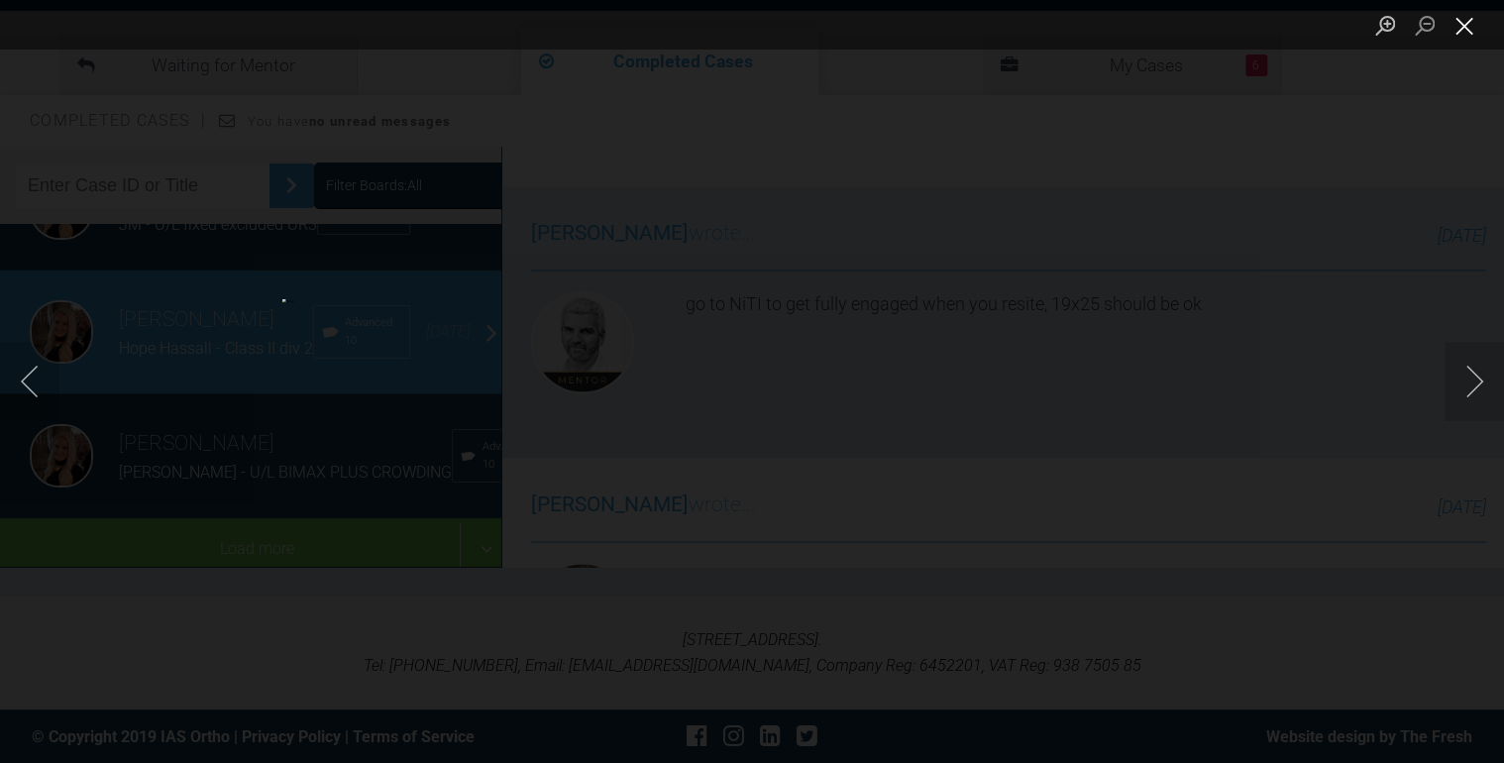
click at [1454, 28] on button "Close lightbox" at bounding box center [1464, 25] width 40 height 35
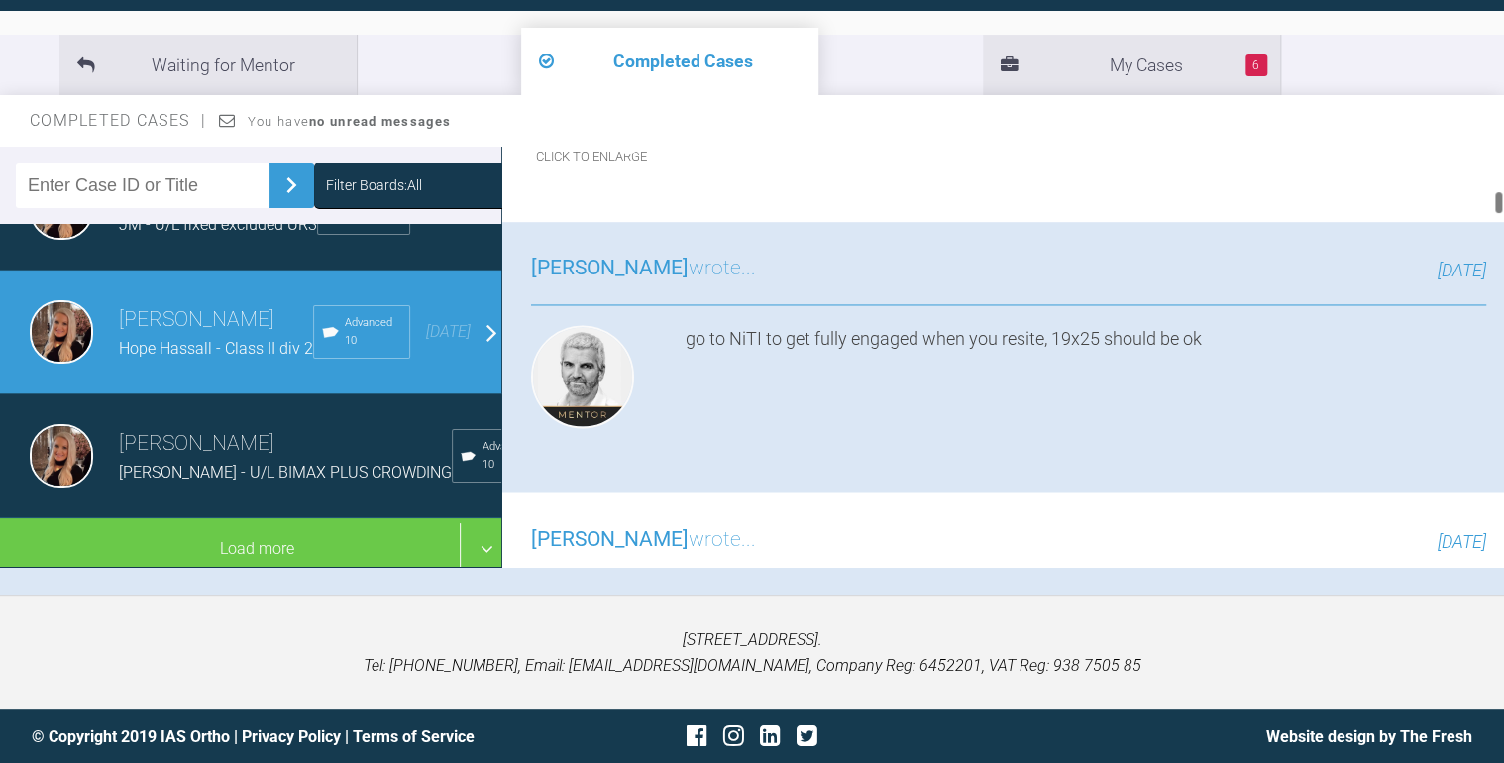
scroll to position [1528, 0]
